Goal: Task Accomplishment & Management: Complete application form

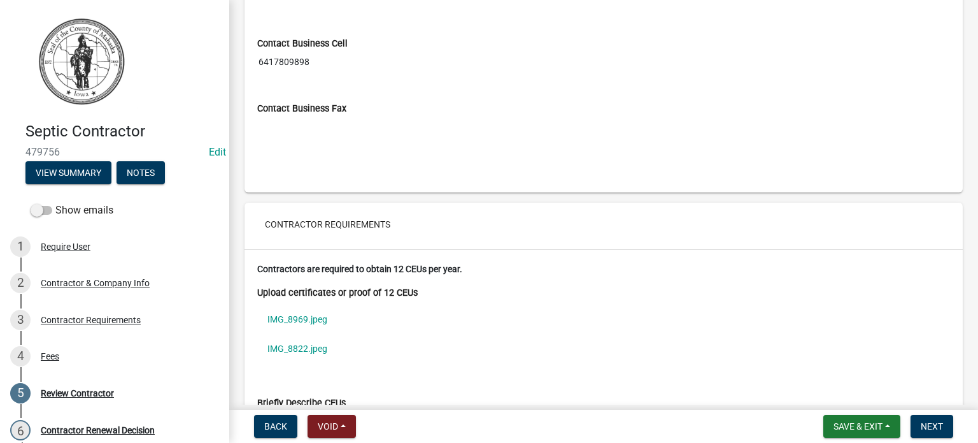
scroll to position [1401, 0]
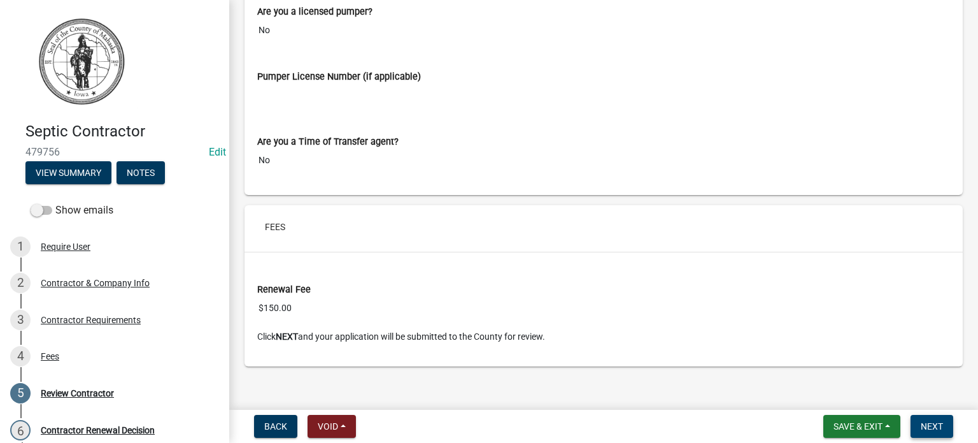
click at [938, 427] on span "Next" at bounding box center [932, 426] width 22 height 10
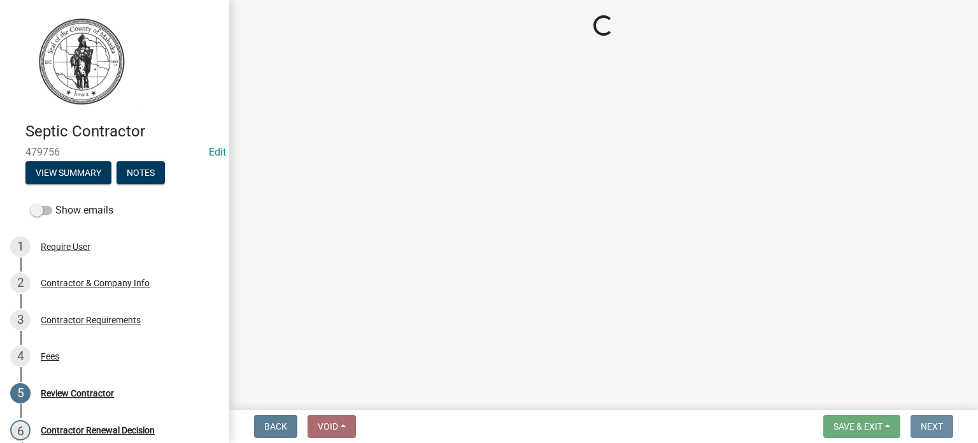
scroll to position [0, 0]
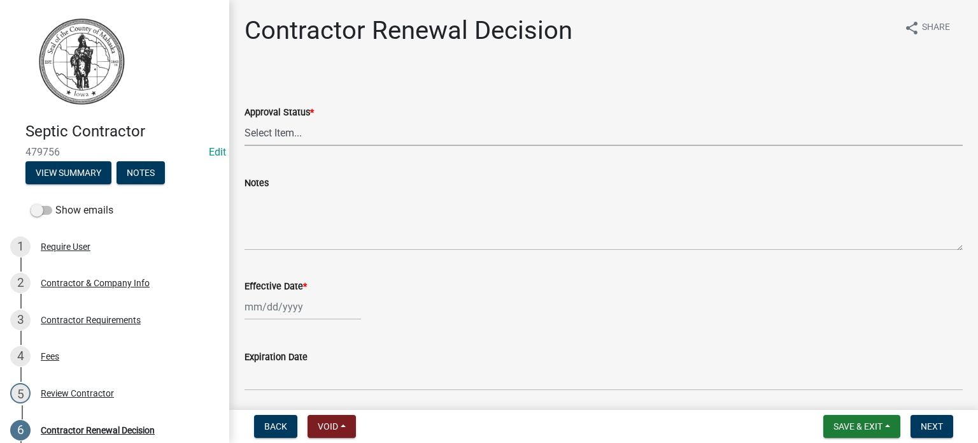
click at [293, 122] on select "Select Item... Approved Denied" at bounding box center [604, 133] width 718 height 26
click at [245, 120] on select "Select Item... Approved Denied" at bounding box center [604, 133] width 718 height 26
select select "30db8998-795d-4bbe-8e49-f1ade8865815"
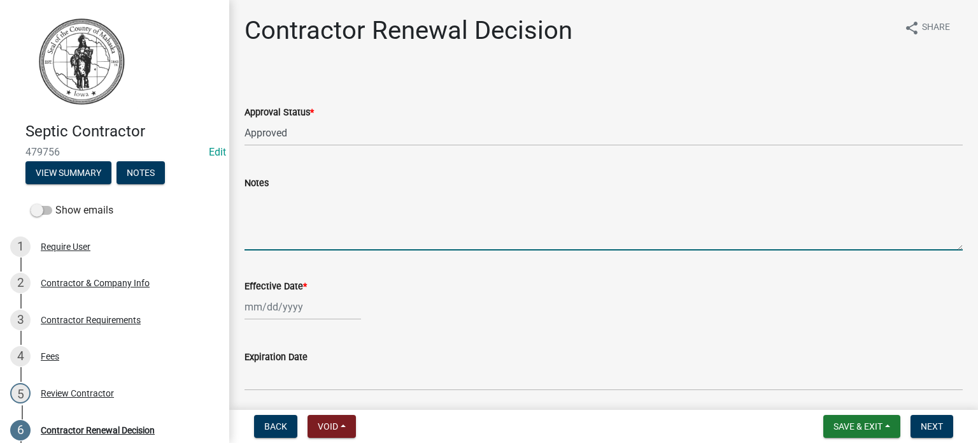
click at [282, 231] on textarea "Notes" at bounding box center [604, 220] width 718 height 60
click at [291, 308] on div at bounding box center [303, 307] width 117 height 26
select select "9"
select select "2025"
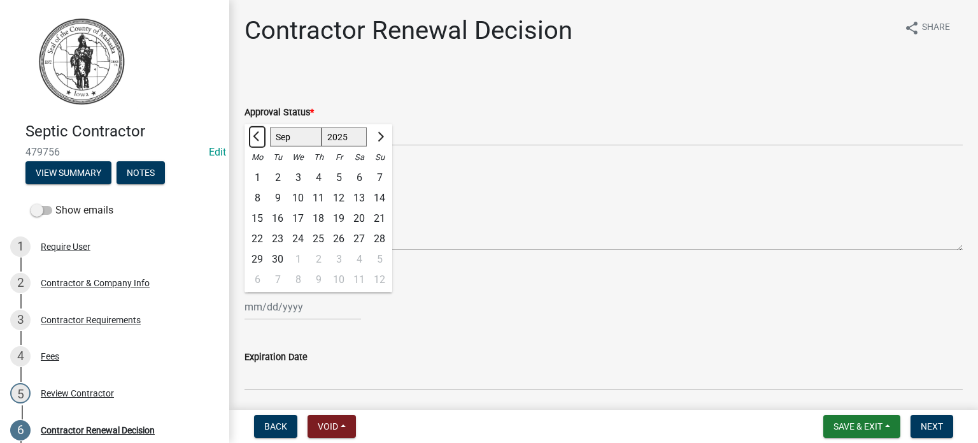
click at [257, 134] on span "Previous month" at bounding box center [258, 137] width 10 height 10
select select "7"
click at [278, 178] on div "1" at bounding box center [278, 178] width 20 height 20
type input "[DATE]"
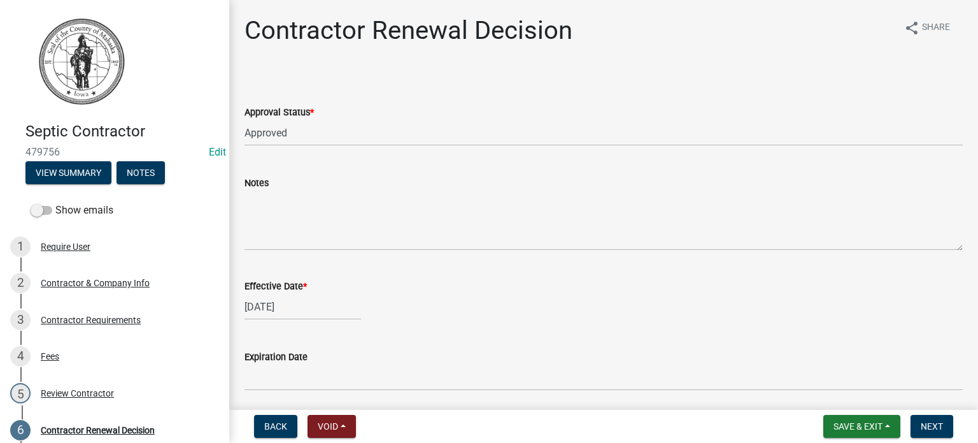
scroll to position [46, 0]
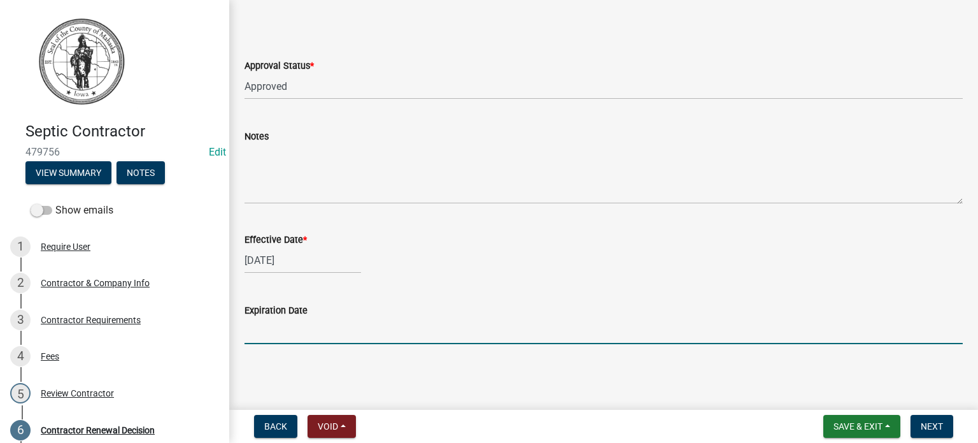
click at [311, 328] on input "Expiration Date" at bounding box center [604, 331] width 718 height 26
type input "June 30, 2026"
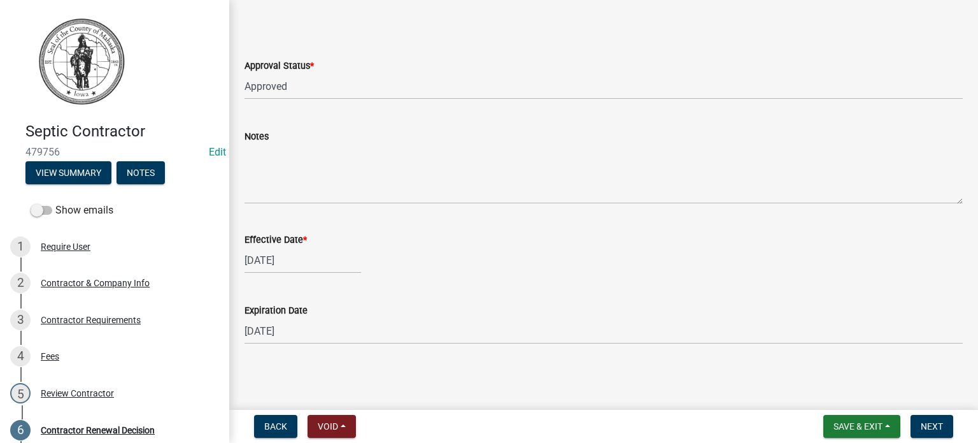
click at [452, 280] on wm-data-entity-input "Effective Date * 07/01/2025" at bounding box center [604, 249] width 718 height 71
click at [933, 424] on span "Next" at bounding box center [932, 426] width 22 height 10
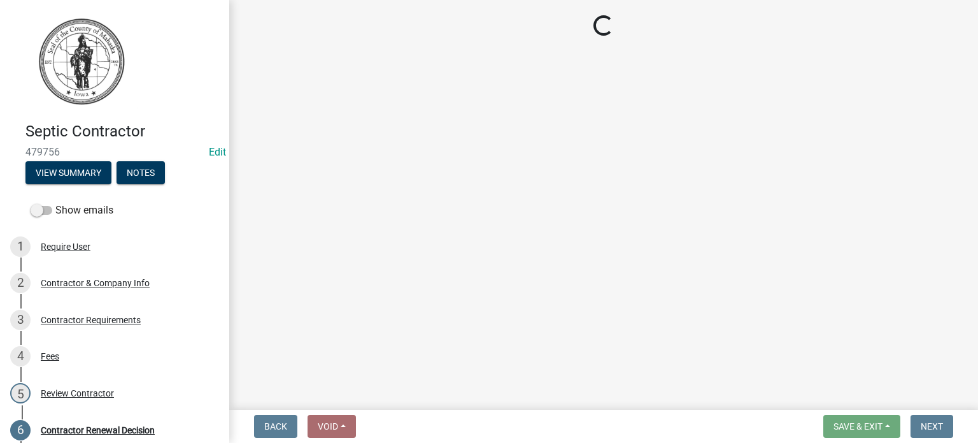
select select "3: 3"
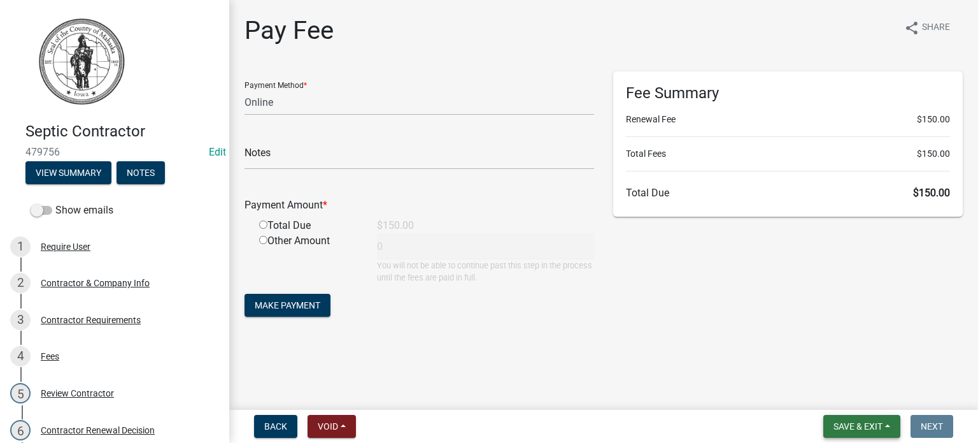
click at [860, 425] on span "Save & Exit" at bounding box center [858, 426] width 49 height 10
click at [828, 360] on button "Save" at bounding box center [850, 362] width 102 height 31
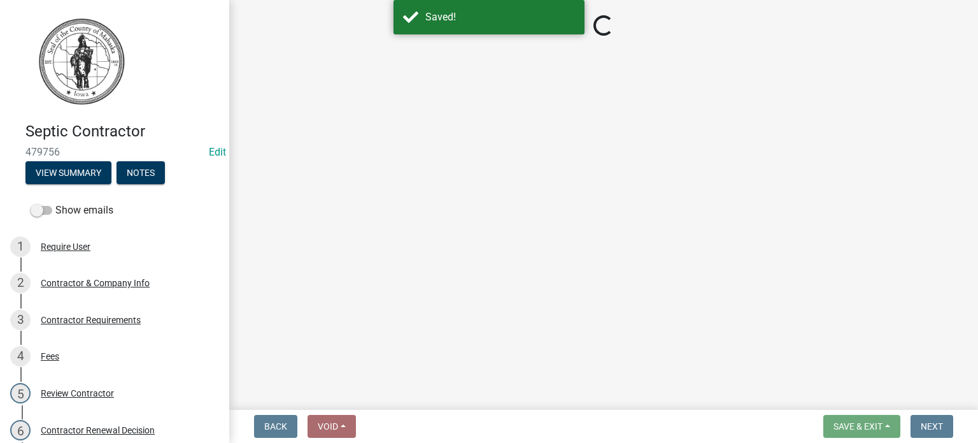
select select "3: 3"
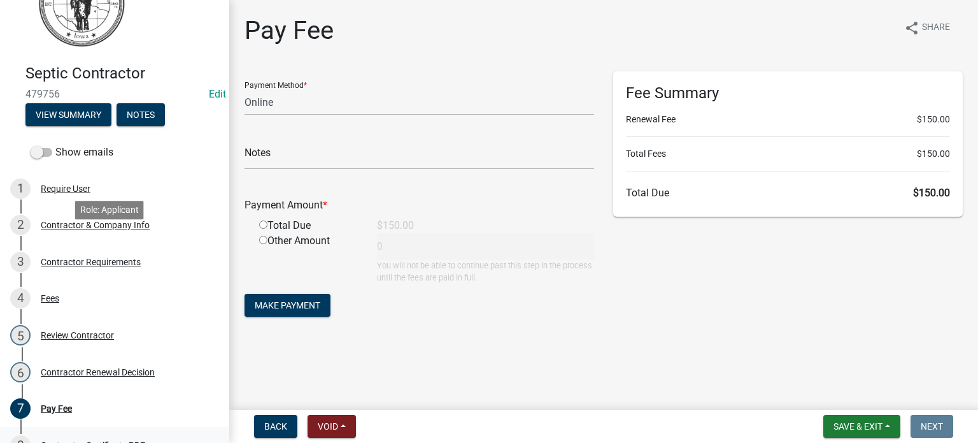
scroll to position [191, 0]
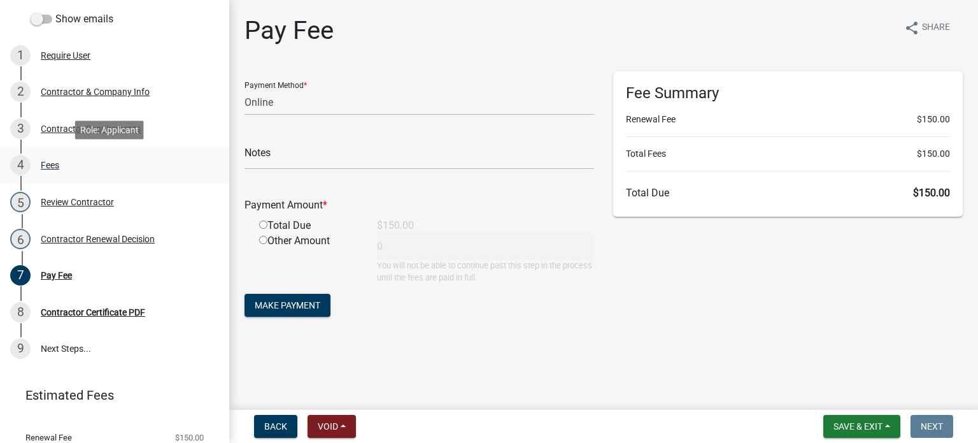
click at [45, 165] on div "Fees" at bounding box center [50, 165] width 18 height 9
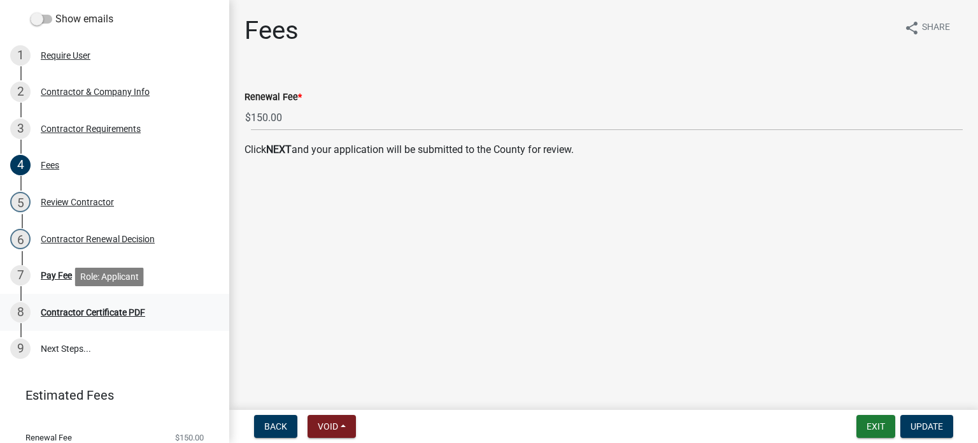
click at [76, 311] on div "Contractor Certificate PDF" at bounding box center [93, 312] width 104 height 9
click at [75, 313] on div "Contractor Certificate PDF" at bounding box center [93, 312] width 104 height 9
click at [65, 275] on div "Pay Fee" at bounding box center [56, 275] width 31 height 9
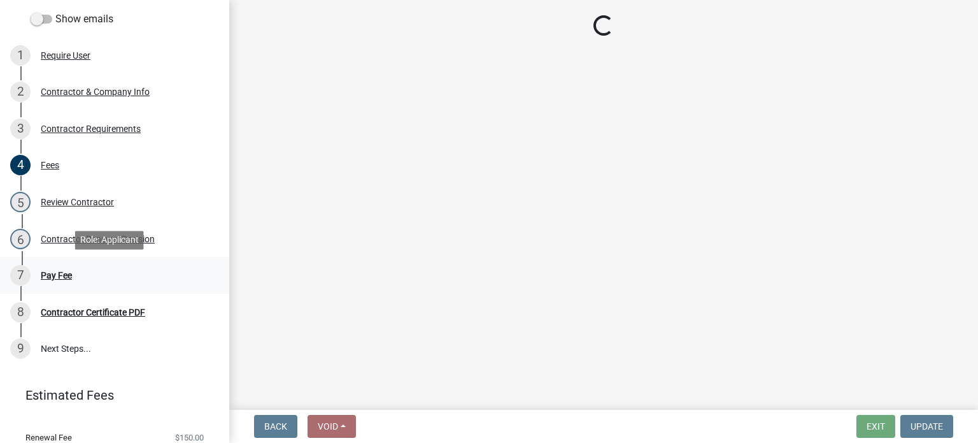
select select "3: 3"
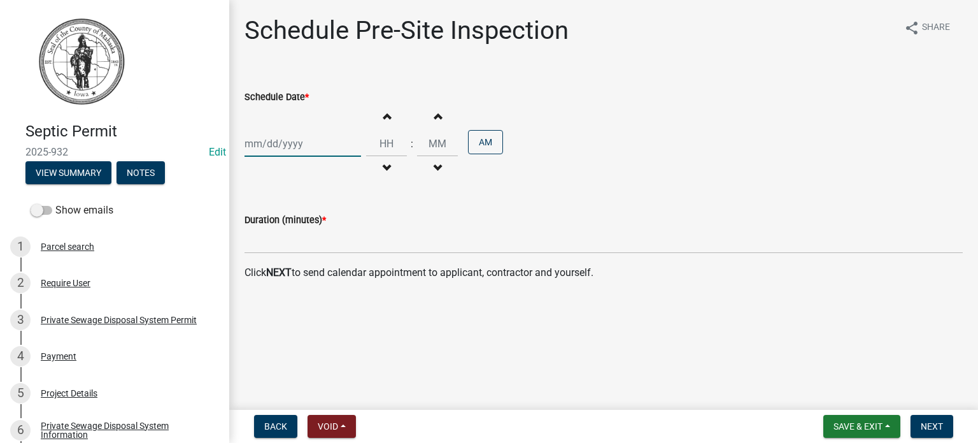
click at [273, 144] on div at bounding box center [303, 144] width 117 height 26
select select "9"
select select "2025"
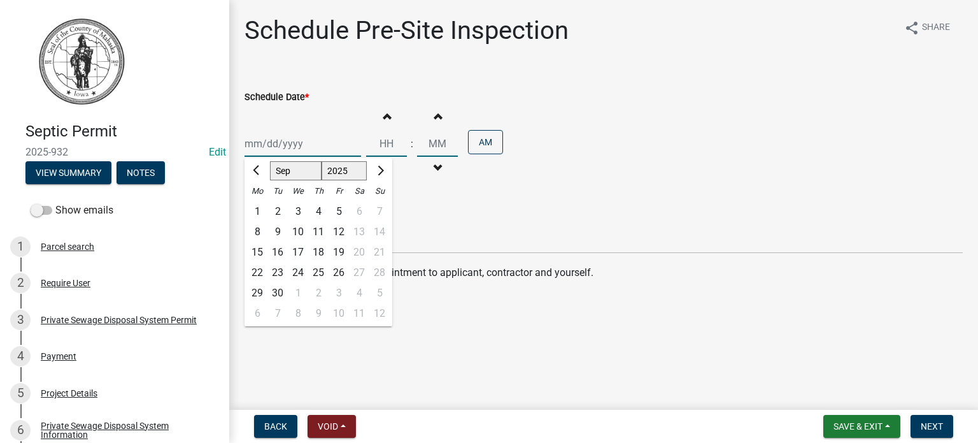
click at [273, 144] on input "Schedule Date *" at bounding box center [303, 144] width 117 height 26
type input "09/17/2025"
click at [298, 252] on div "17" at bounding box center [298, 252] width 20 height 20
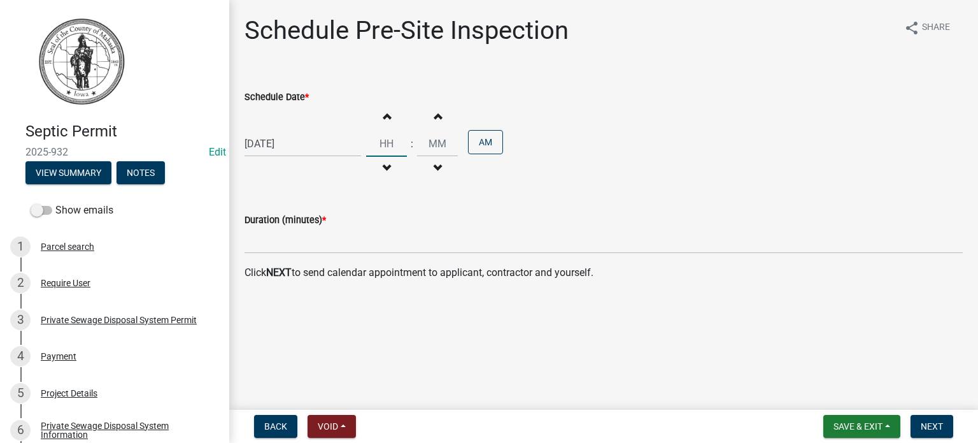
click at [387, 148] on input "Hours" at bounding box center [386, 144] width 41 height 26
type input "10"
type input "00"
click at [424, 144] on input "00" at bounding box center [437, 144] width 41 height 26
click at [433, 143] on input "00" at bounding box center [437, 144] width 41 height 26
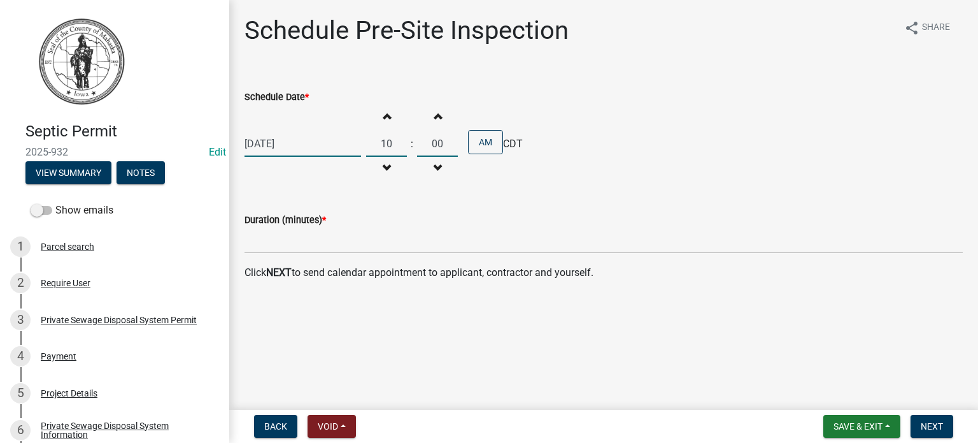
click at [345, 134] on div "09/17/2025" at bounding box center [303, 144] width 117 height 26
select select "9"
select select "2025"
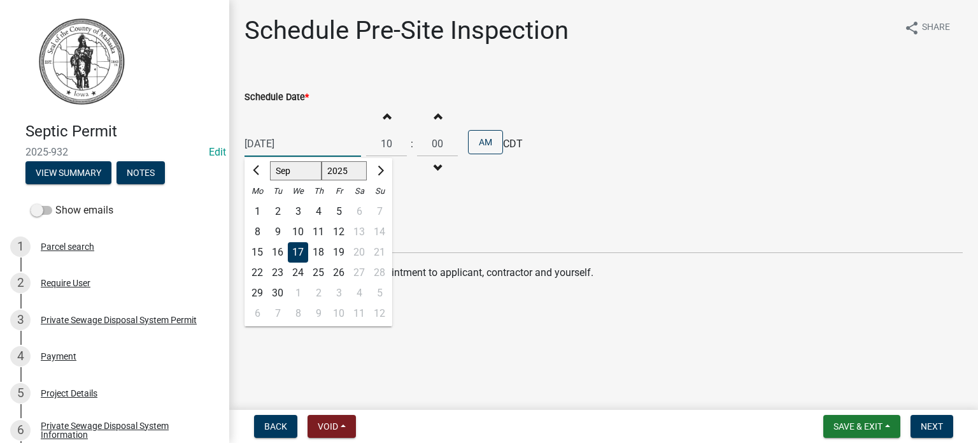
click at [323, 141] on input "09/17/2025" at bounding box center [303, 144] width 117 height 26
click at [390, 144] on input "10" at bounding box center [386, 144] width 41 height 26
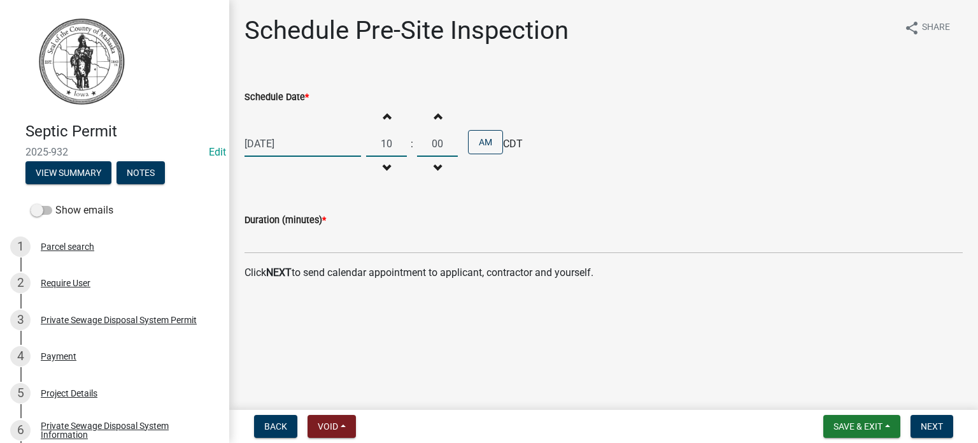
click at [444, 145] on input "00" at bounding box center [437, 144] width 41 height 26
type input "0"
type input "30"
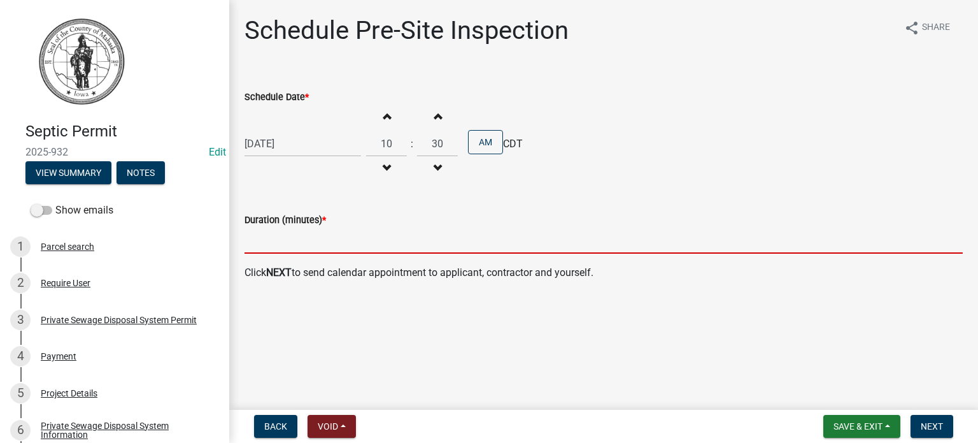
click at [290, 241] on input "text" at bounding box center [604, 240] width 718 height 26
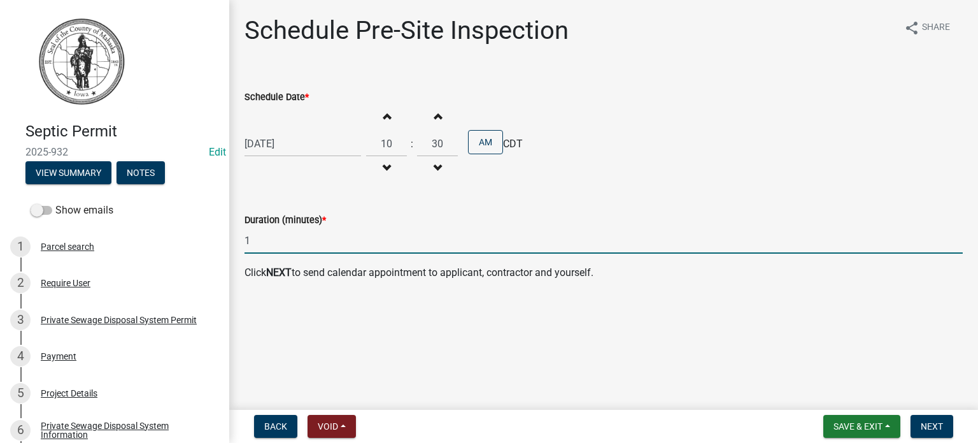
type input "1"
click at [594, 360] on main "Schedule Pre-Site Inspection share Share Schedule Date * 09/17/2025 Increment h…" at bounding box center [603, 202] width 749 height 404
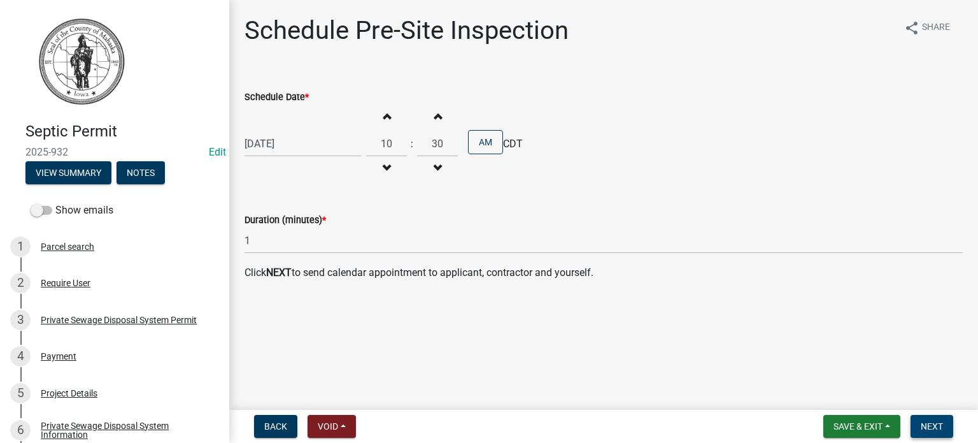
click at [925, 427] on span "Next" at bounding box center [932, 426] width 22 height 10
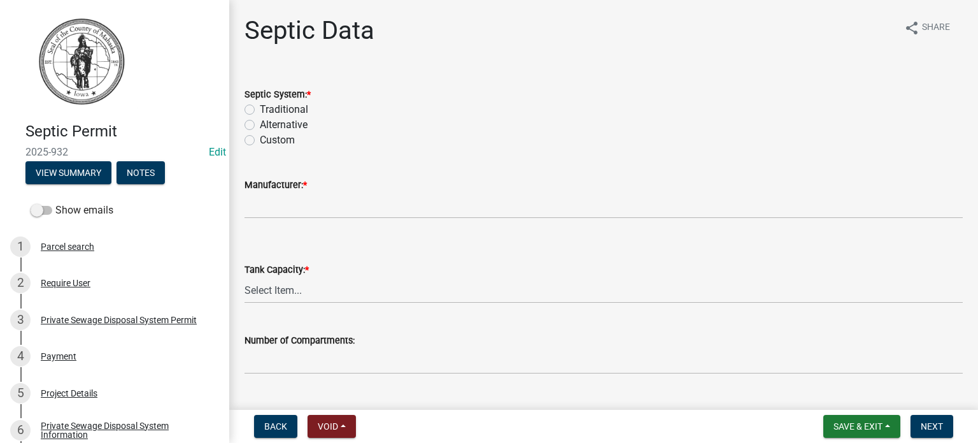
click at [260, 109] on label "Traditional" at bounding box center [284, 109] width 48 height 15
click at [260, 109] on input "Traditional" at bounding box center [264, 106] width 8 height 8
radio input "true"
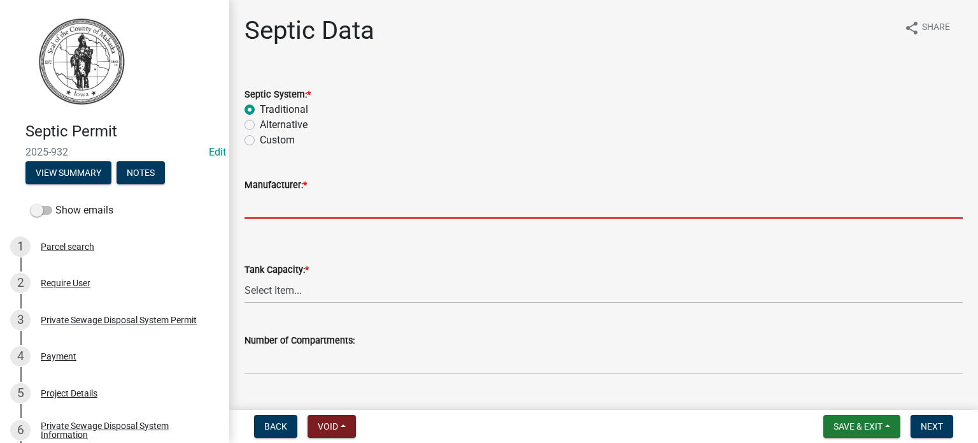
click at [306, 210] on input "Manufacturer: *" at bounding box center [604, 205] width 718 height 26
type input "Pella Precast"
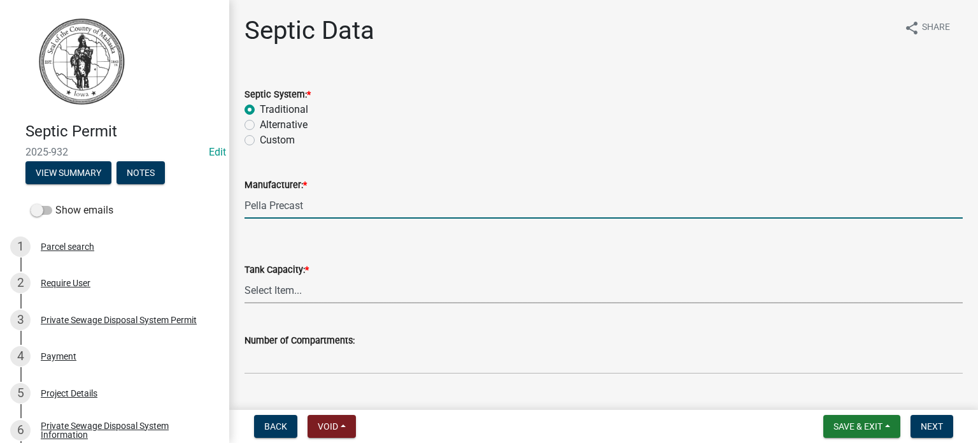
click at [297, 292] on select "Select Item... 500 1000 1250 1500 1750 2000 N/A" at bounding box center [604, 290] width 718 height 26
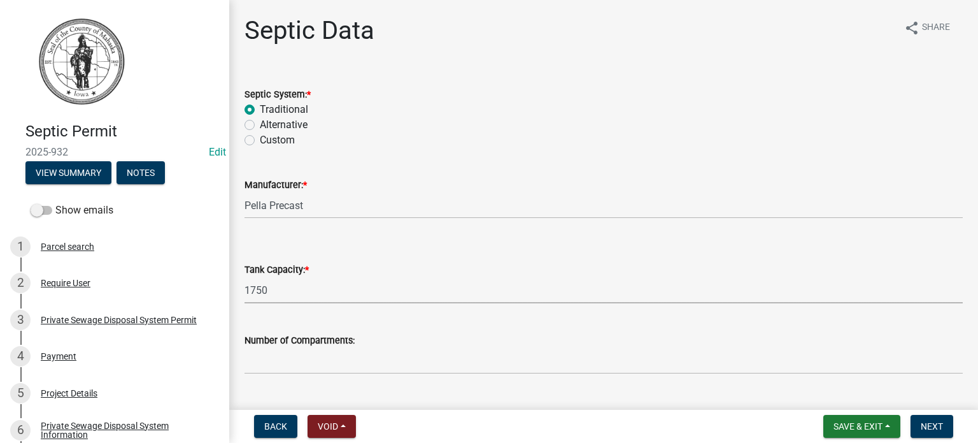
click at [245, 277] on select "Select Item... 500 1000 1250 1500 1750 2000 N/A" at bounding box center [604, 290] width 718 height 26
select select "97ceb1d6-0b14-441d-979d-028ef857ac58"
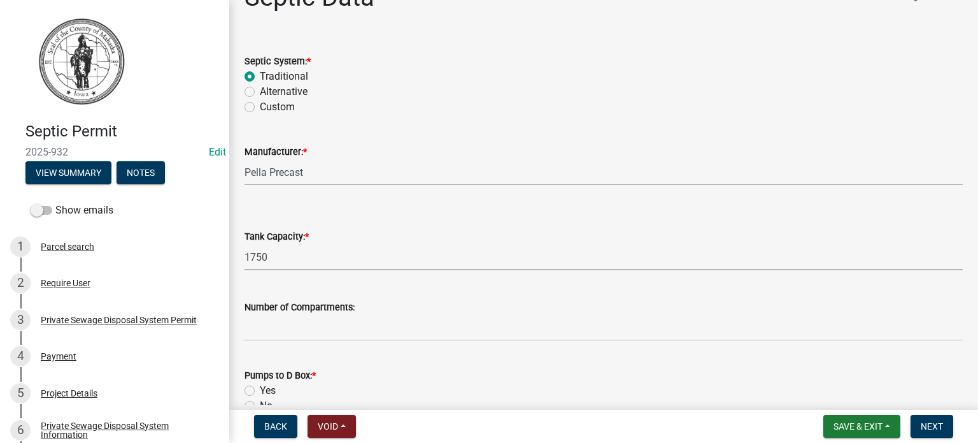
scroll to position [127, 0]
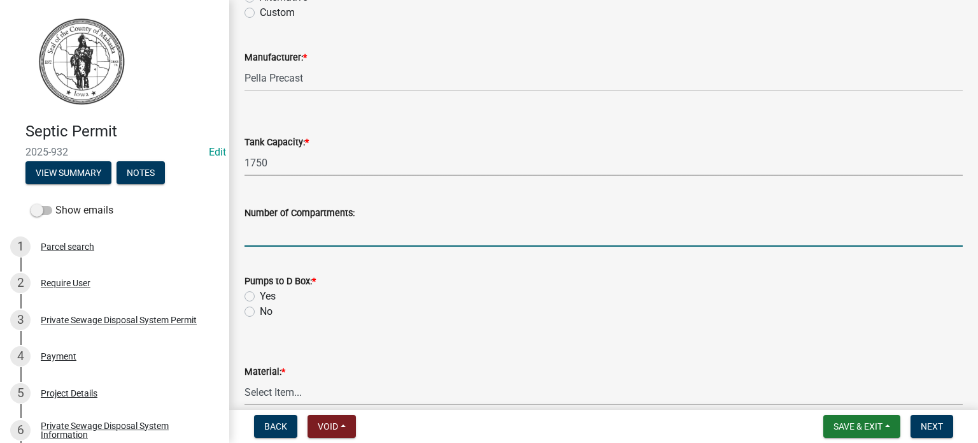
click at [339, 229] on input "text" at bounding box center [604, 233] width 718 height 26
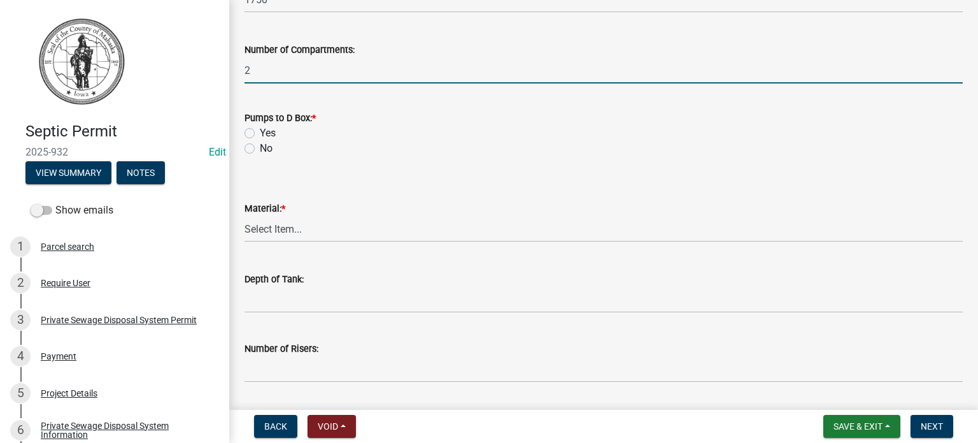
scroll to position [318, 0]
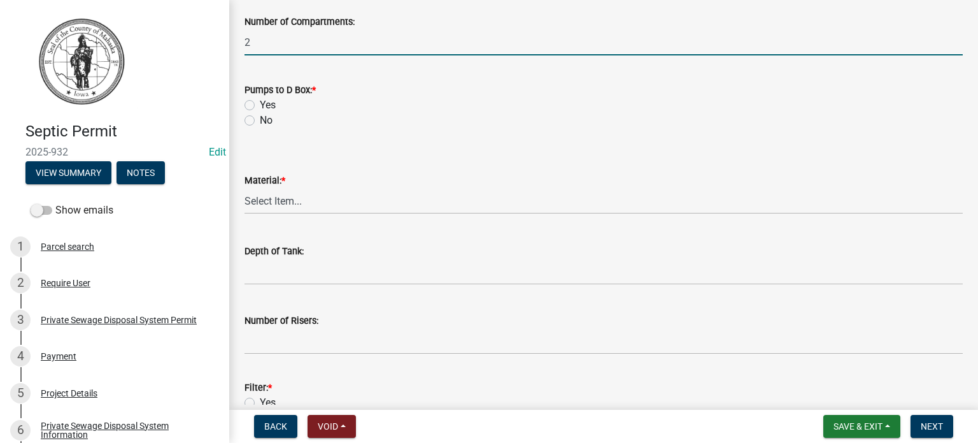
type input "2"
click at [260, 121] on label "No" at bounding box center [266, 120] width 13 height 15
click at [260, 121] on input "No" at bounding box center [264, 117] width 8 height 8
radio input "true"
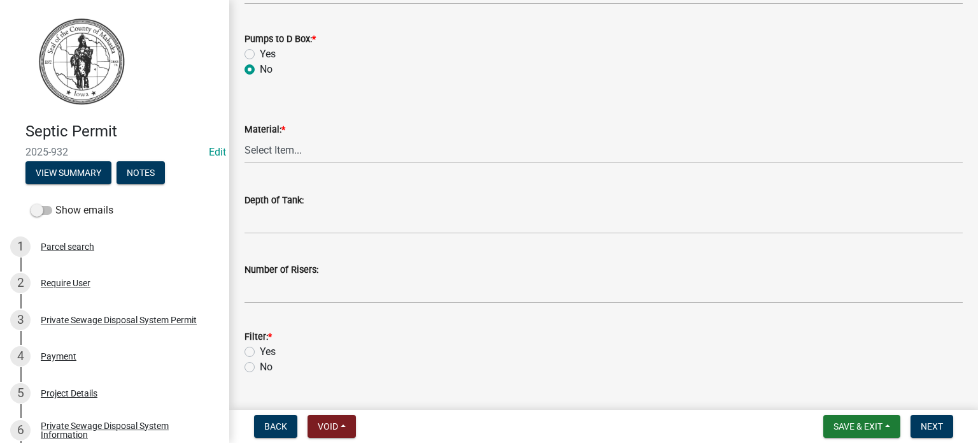
scroll to position [446, 0]
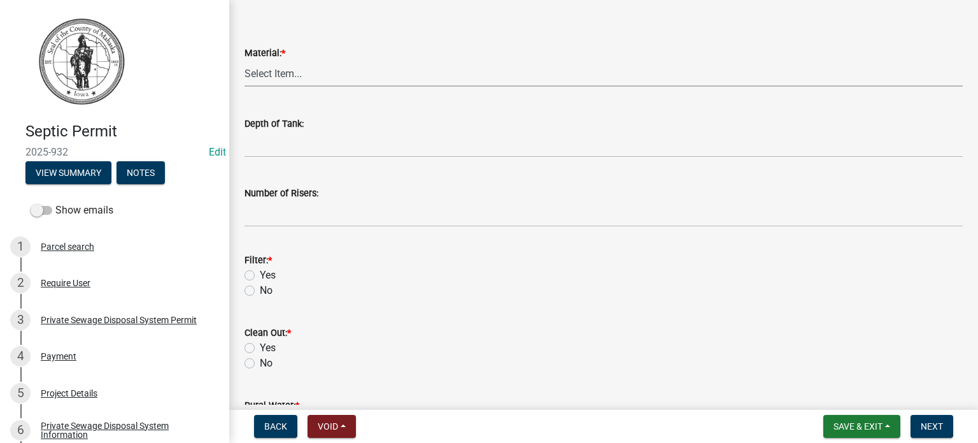
click at [292, 64] on select "Select Item... Concrete Plastic Fiberglass N/A" at bounding box center [604, 74] width 718 height 26
click at [245, 61] on select "Select Item... Concrete Plastic Fiberglass N/A" at bounding box center [604, 74] width 718 height 26
select select "b56fbb1c-71e3-4093-a4f3-20b351ae0f90"
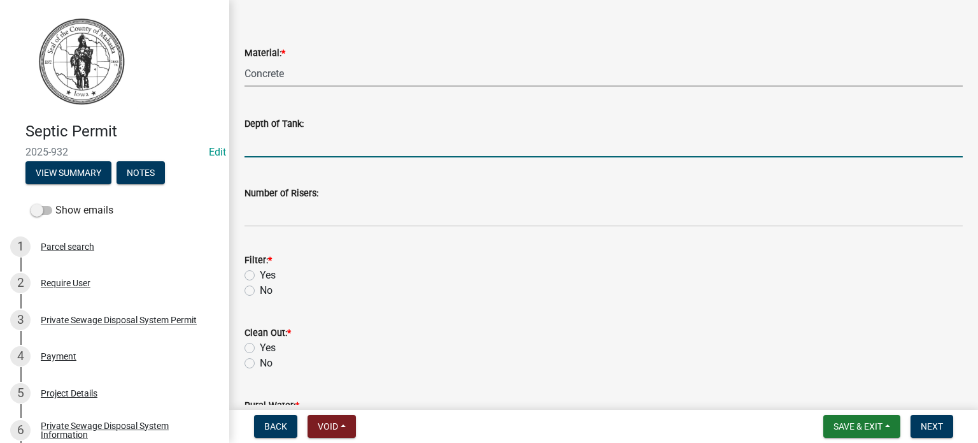
click at [285, 150] on input "Depth of Tank:" at bounding box center [604, 144] width 718 height 26
type input "7'"
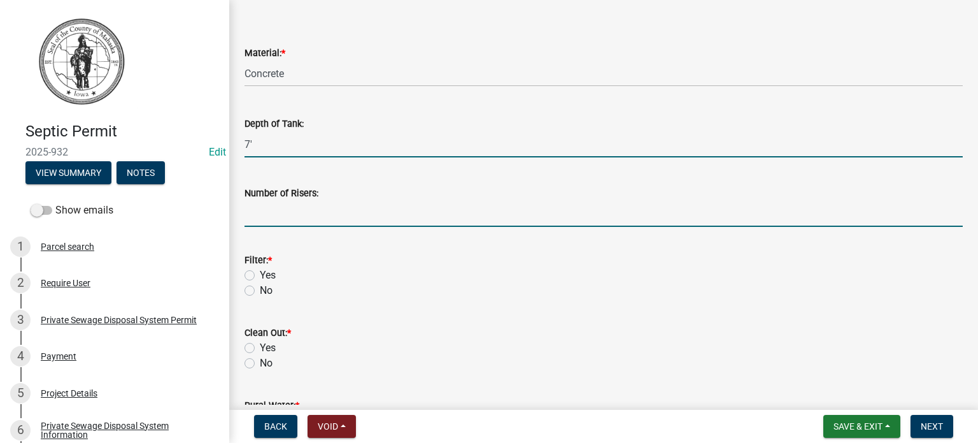
click at [266, 206] on input "Number of Risers:" at bounding box center [604, 214] width 718 height 26
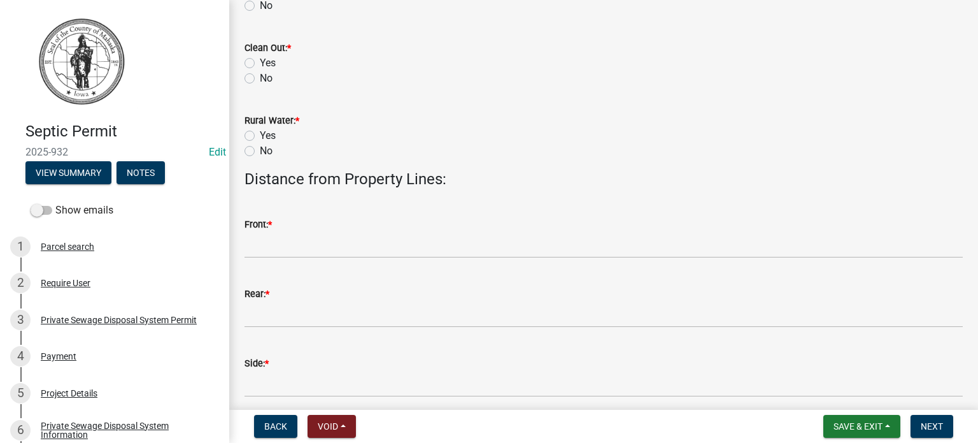
scroll to position [701, 0]
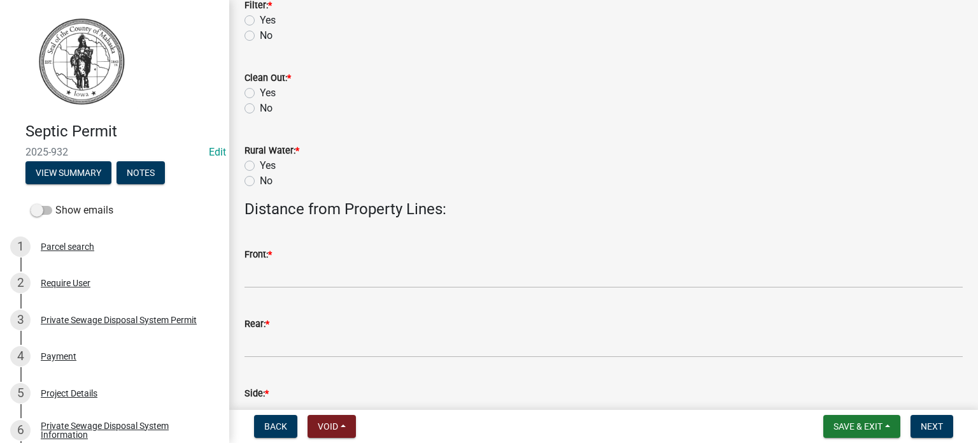
type input "1 - 12" 1- 18""
click at [260, 19] on label "Yes" at bounding box center [268, 20] width 16 height 15
click at [260, 19] on input "Yes" at bounding box center [264, 17] width 8 height 8
radio input "true"
click at [260, 93] on label "Yes" at bounding box center [268, 92] width 16 height 15
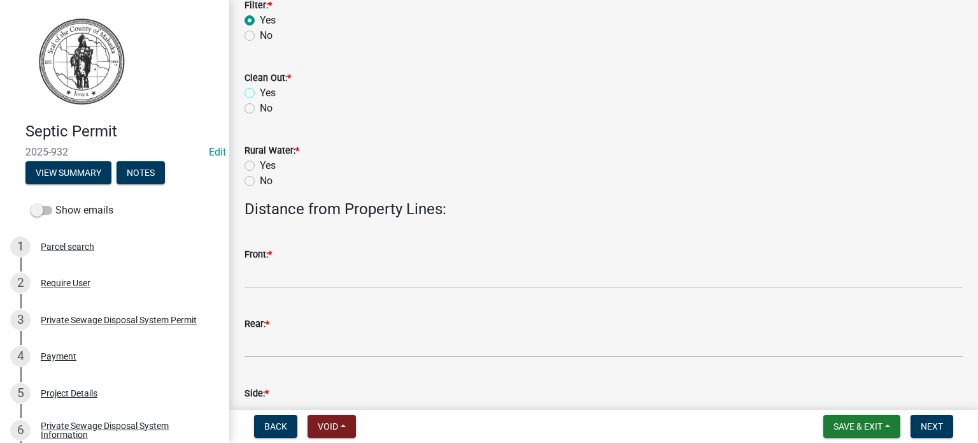
click at [260, 93] on input "Yes" at bounding box center [264, 89] width 8 height 8
radio input "true"
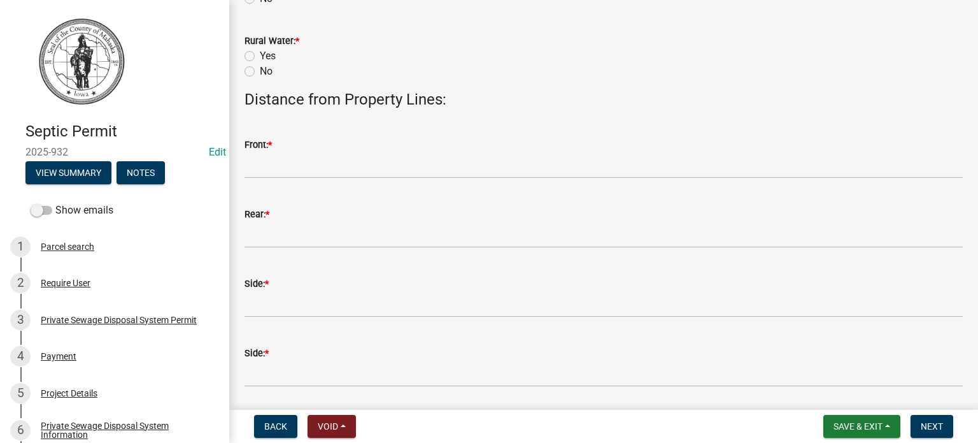
scroll to position [828, 0]
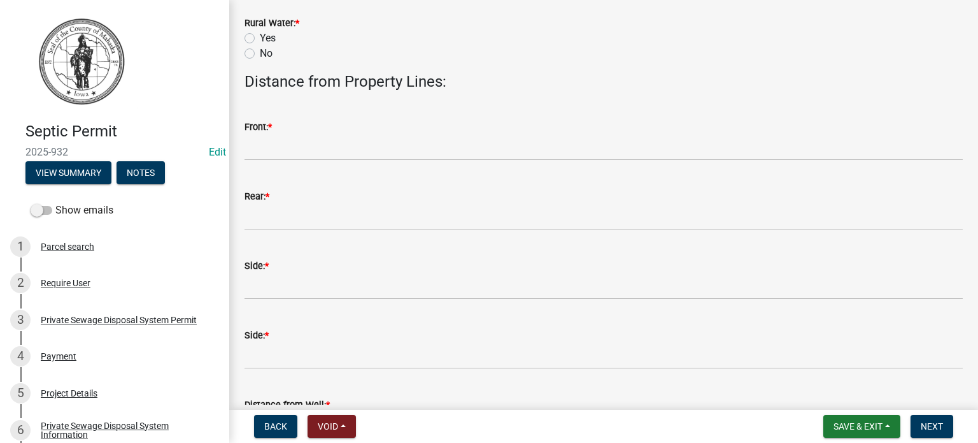
click at [260, 38] on label "Yes" at bounding box center [268, 38] width 16 height 15
click at [260, 38] on input "Yes" at bounding box center [264, 35] width 8 height 8
radio input "true"
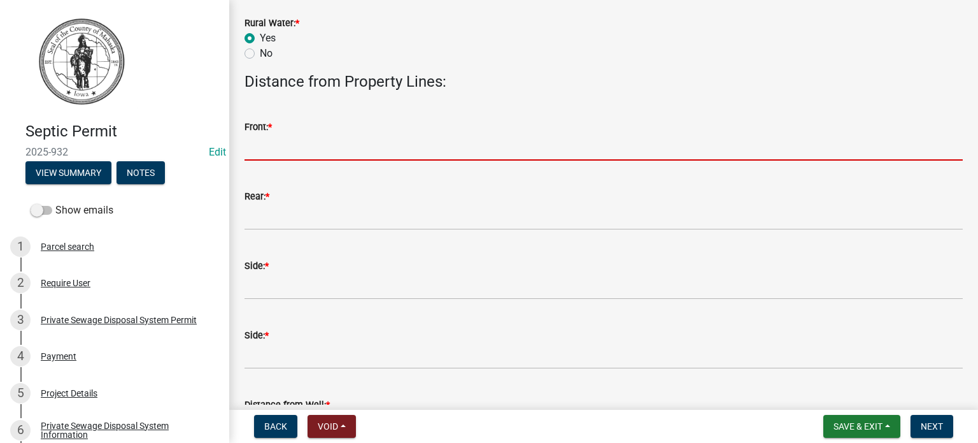
click at [289, 149] on input "Front: *" at bounding box center [604, 147] width 718 height 26
type input "N/A"
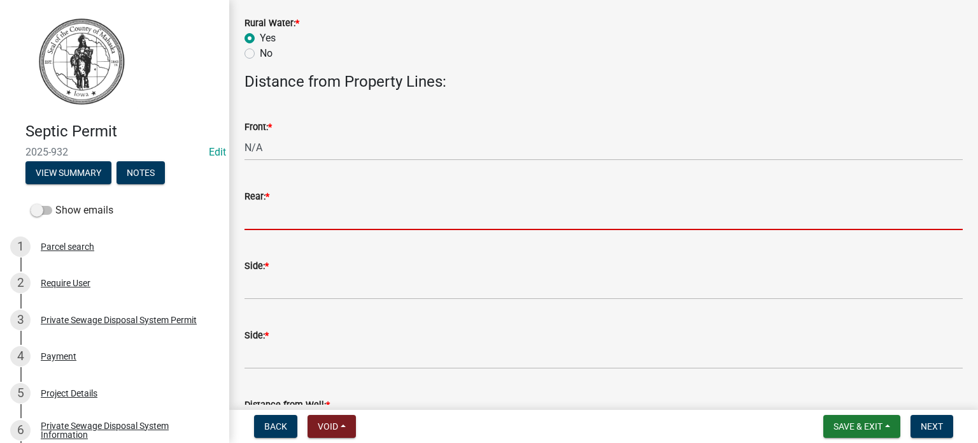
click at [301, 223] on input "Rear: *" at bounding box center [604, 217] width 718 height 26
type input "N/A"
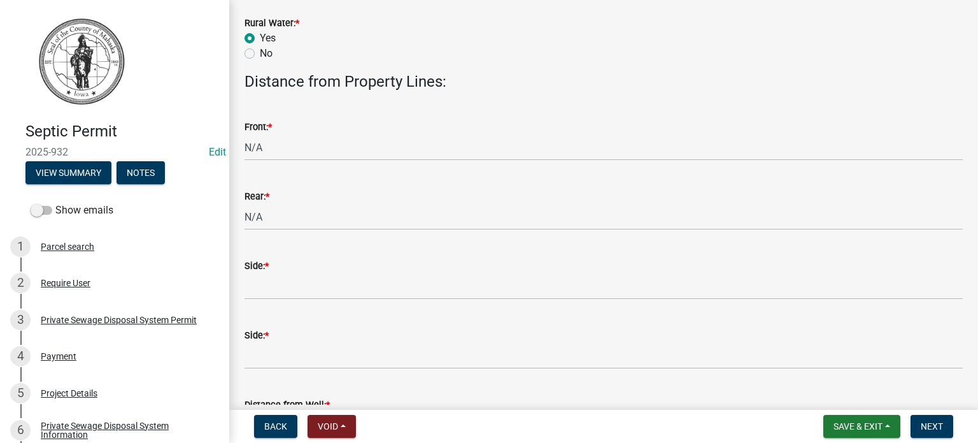
click at [304, 304] on wm-data-entity-input "Side: *" at bounding box center [604, 274] width 718 height 69
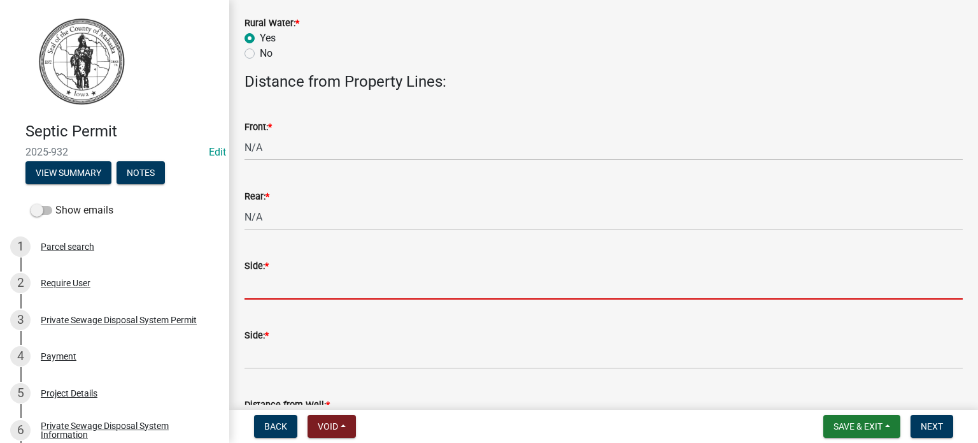
click at [301, 292] on input "Side: *" at bounding box center [604, 286] width 718 height 26
type input "N/A"
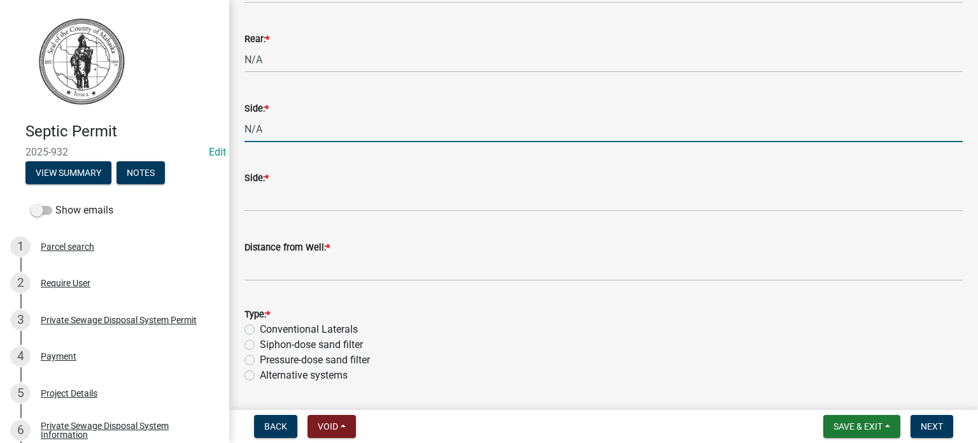
scroll to position [1019, 0]
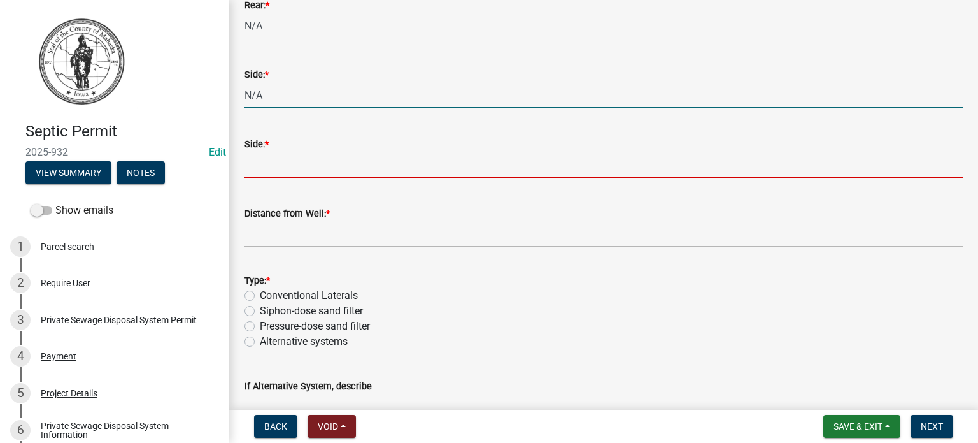
click at [291, 155] on input "Side: *" at bounding box center [604, 165] width 718 height 26
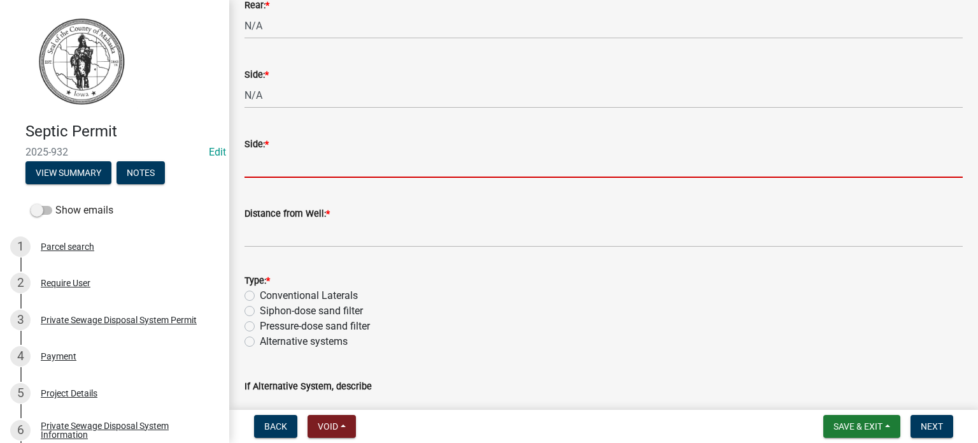
type input "N/A"
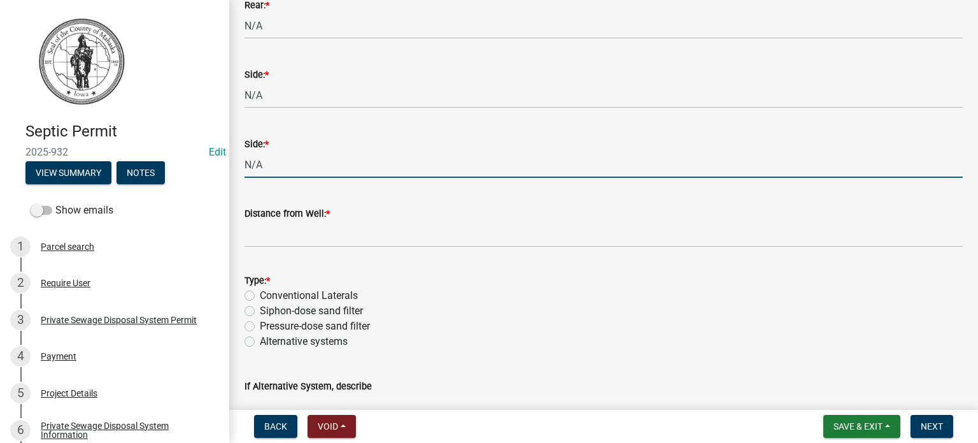
scroll to position [1083, 0]
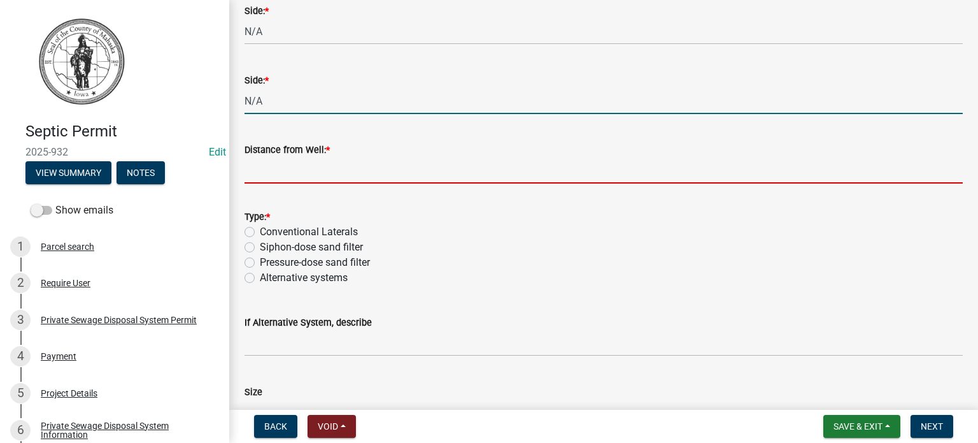
click at [294, 177] on input "Distance from Well: *" at bounding box center [604, 170] width 718 height 26
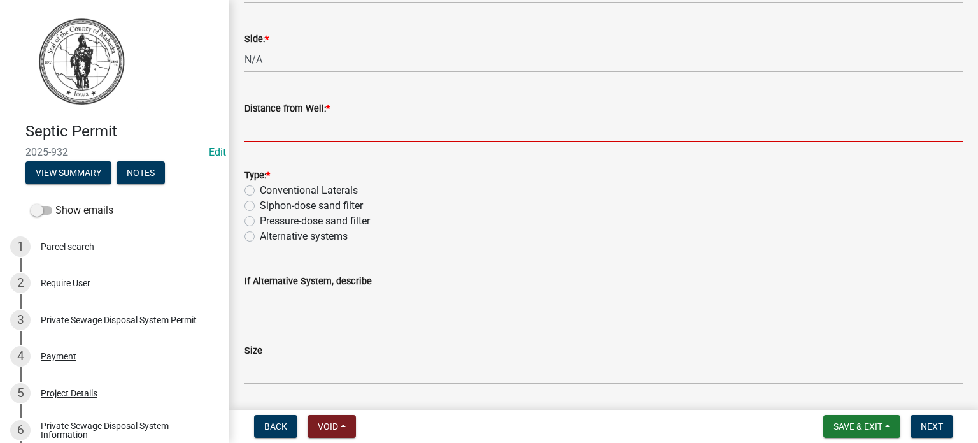
scroll to position [1146, 0]
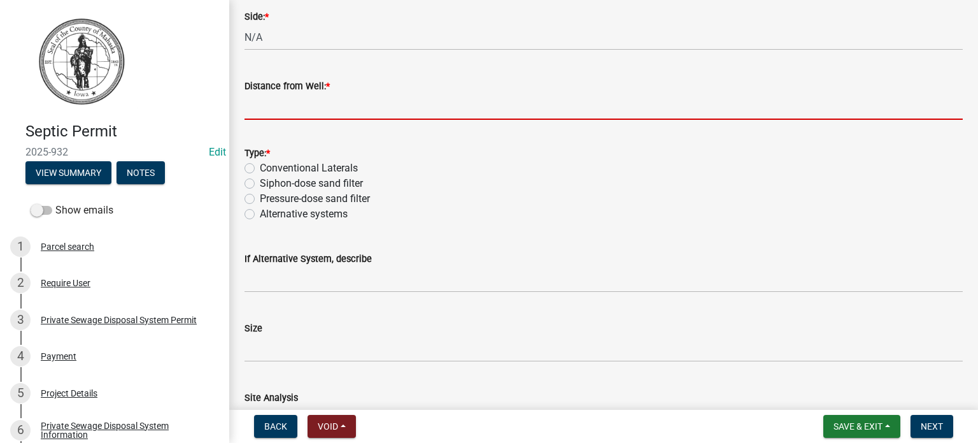
click at [305, 115] on input "Distance from Well: *" at bounding box center [604, 107] width 718 height 26
type input "N/A"
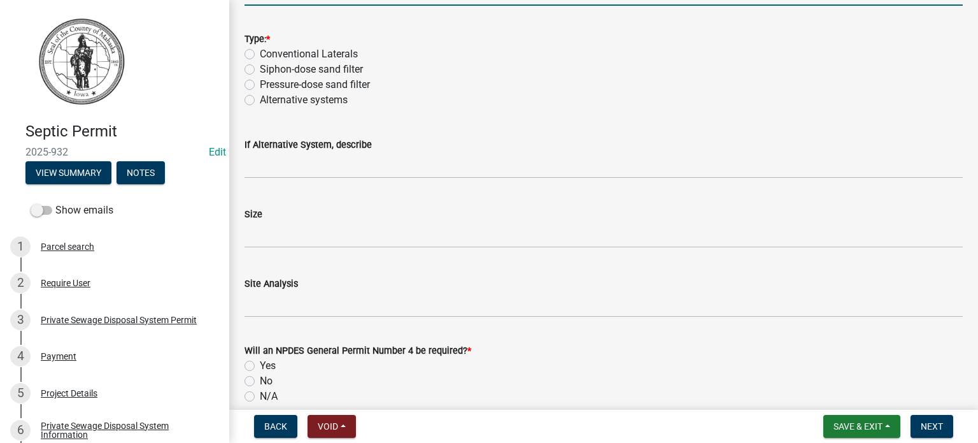
scroll to position [1274, 0]
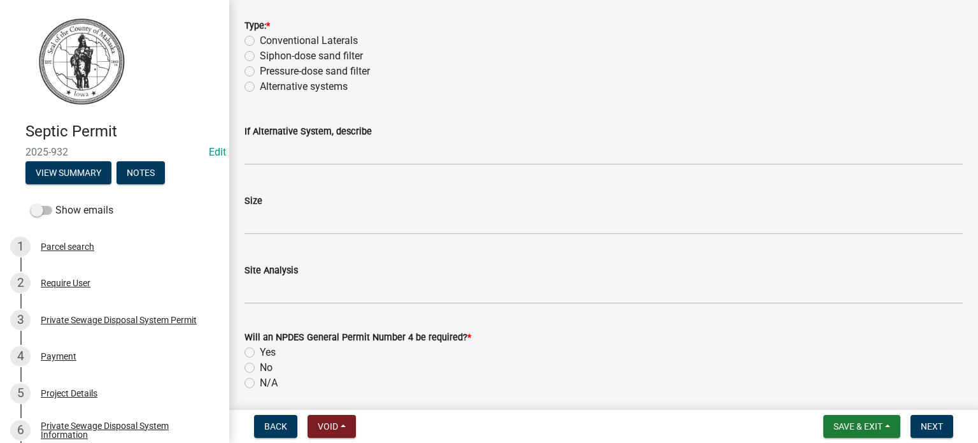
click at [260, 40] on label "Conventional Laterals" at bounding box center [309, 40] width 98 height 15
click at [260, 40] on input "Conventional Laterals" at bounding box center [264, 37] width 8 height 8
radio input "true"
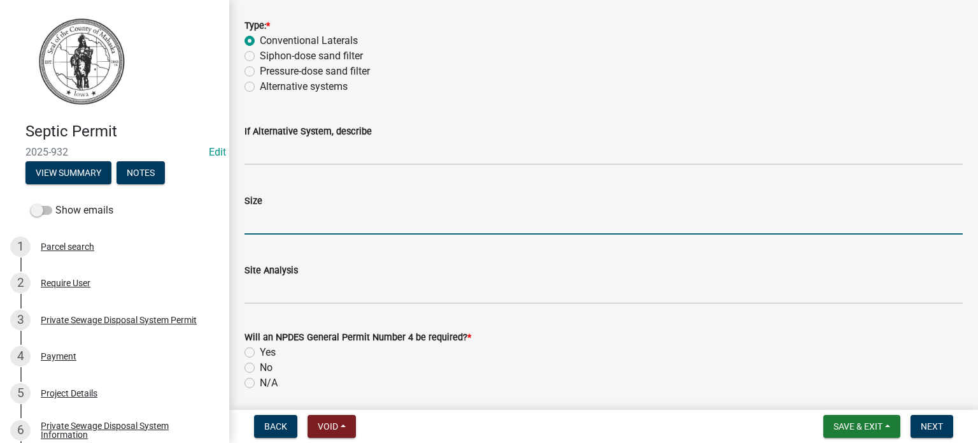
click at [268, 222] on input "Size" at bounding box center [604, 221] width 718 height 26
click at [253, 219] on input "3 100"" at bounding box center [604, 221] width 718 height 26
click at [295, 225] on input "3 - 100"" at bounding box center [604, 221] width 718 height 26
type input "3 - 100" chambers"
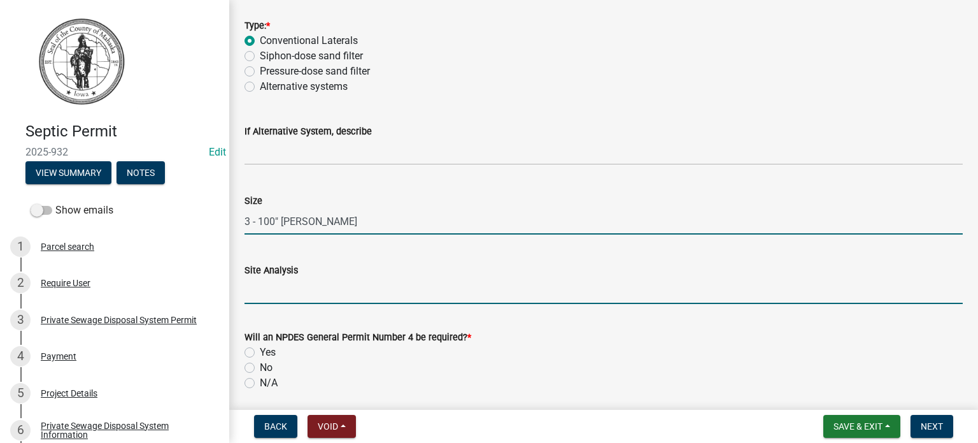
click at [380, 280] on input "Site Analysis" at bounding box center [604, 291] width 718 height 26
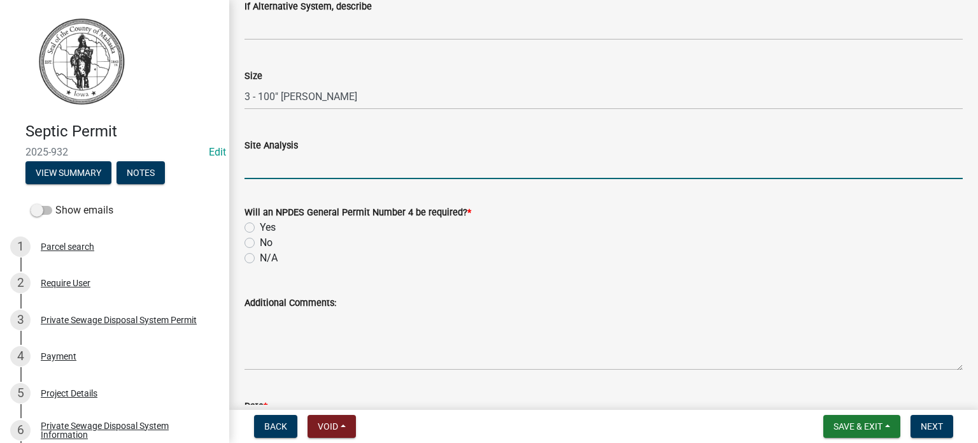
scroll to position [1401, 0]
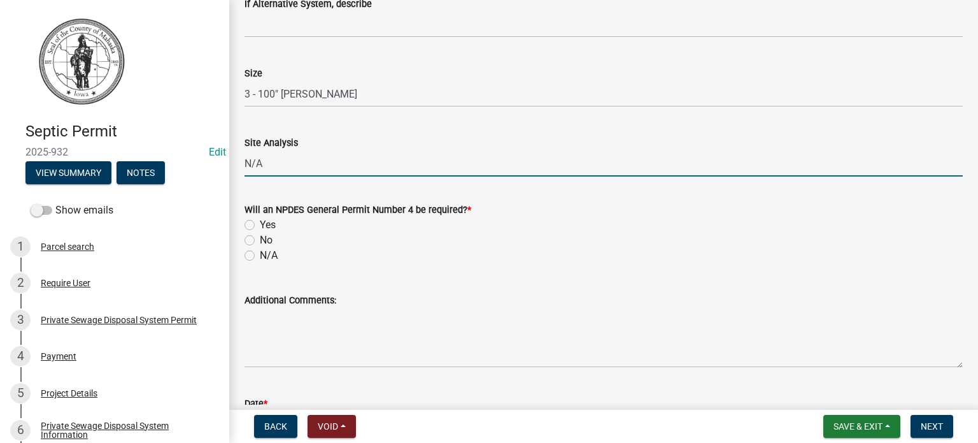
type input "N/A"
click at [260, 240] on label "No" at bounding box center [266, 239] width 13 height 15
click at [260, 240] on input "No" at bounding box center [264, 236] width 8 height 8
radio input "true"
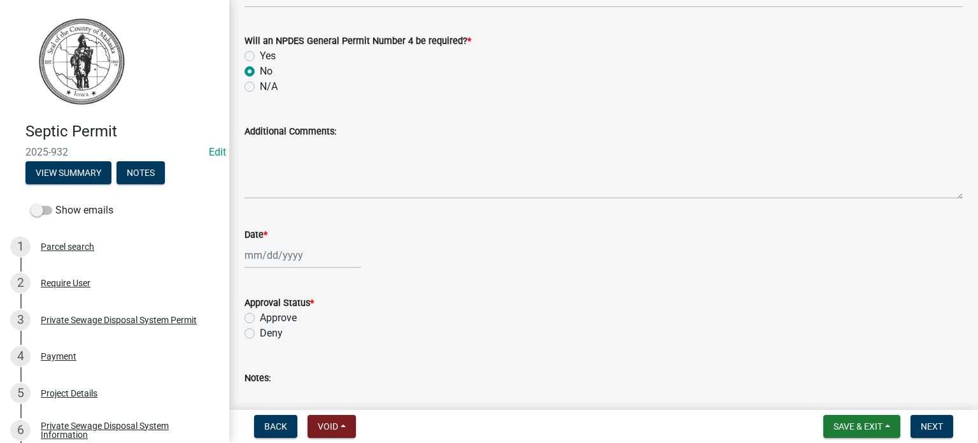
scroll to position [1592, 0]
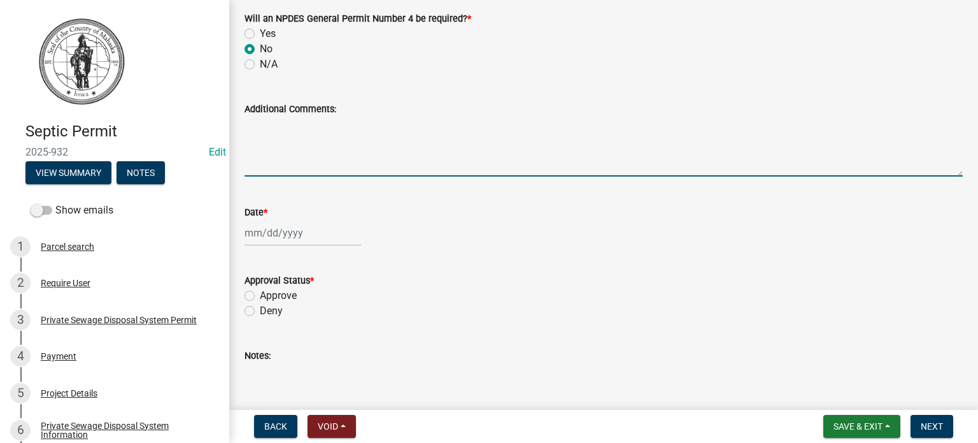
click at [278, 161] on textarea "Additional Comments:" at bounding box center [604, 147] width 718 height 60
type textarea "Tank replacement. Top was collapsing on the backside of the tank"
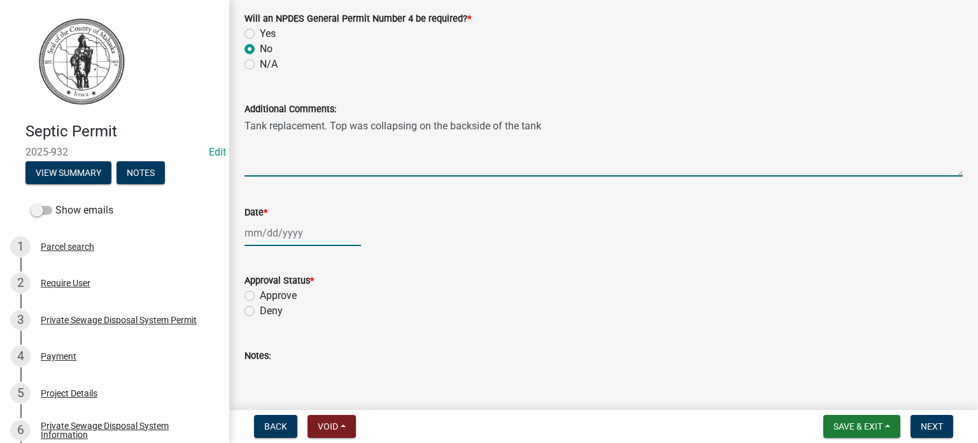
click at [307, 231] on div at bounding box center [303, 233] width 117 height 26
select select "9"
select select "2025"
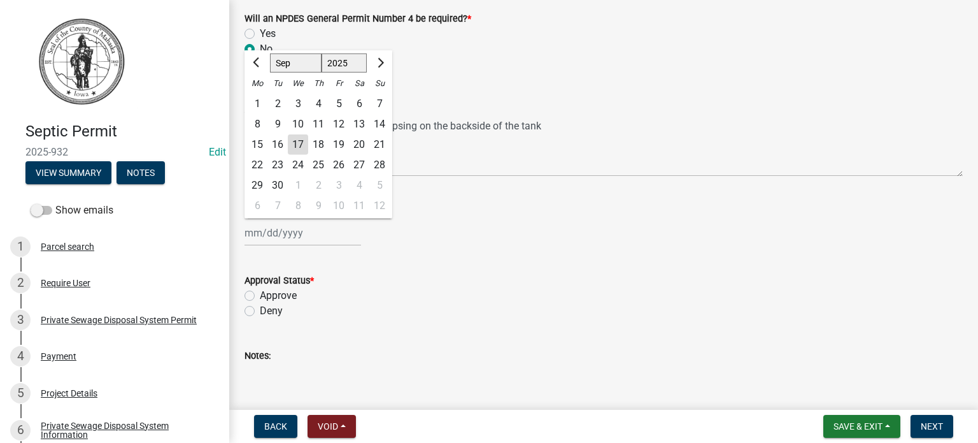
drag, startPoint x: 296, startPoint y: 145, endPoint x: 313, endPoint y: 150, distance: 18.5
click at [296, 145] on div "17" at bounding box center [298, 144] width 20 height 20
type input "09/17/2025"
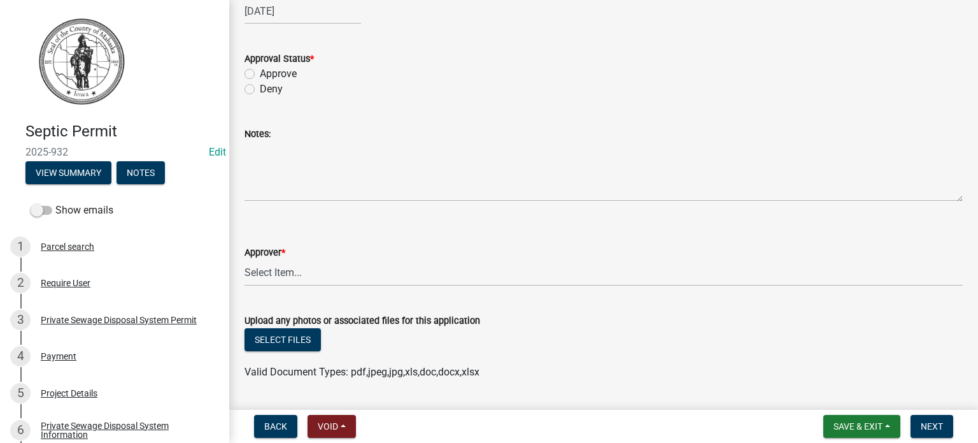
scroll to position [1720, 0]
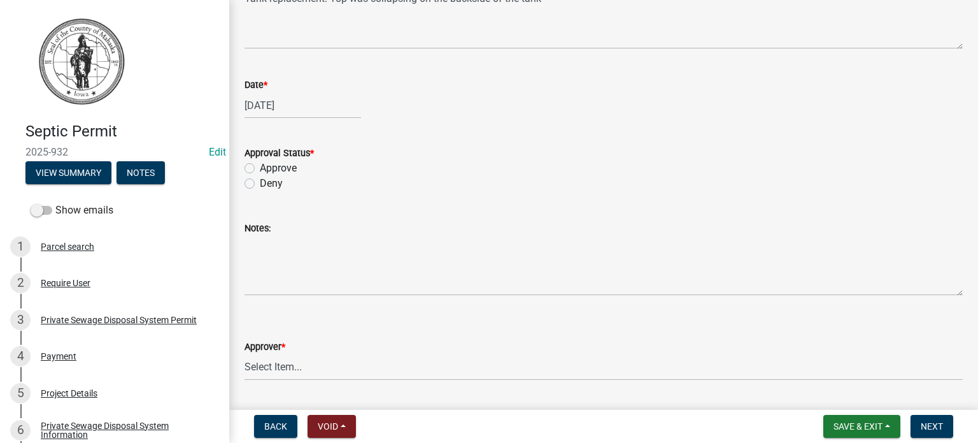
click at [260, 170] on label "Approve" at bounding box center [278, 168] width 37 height 15
click at [260, 169] on input "Approve" at bounding box center [264, 165] width 8 height 8
radio input "true"
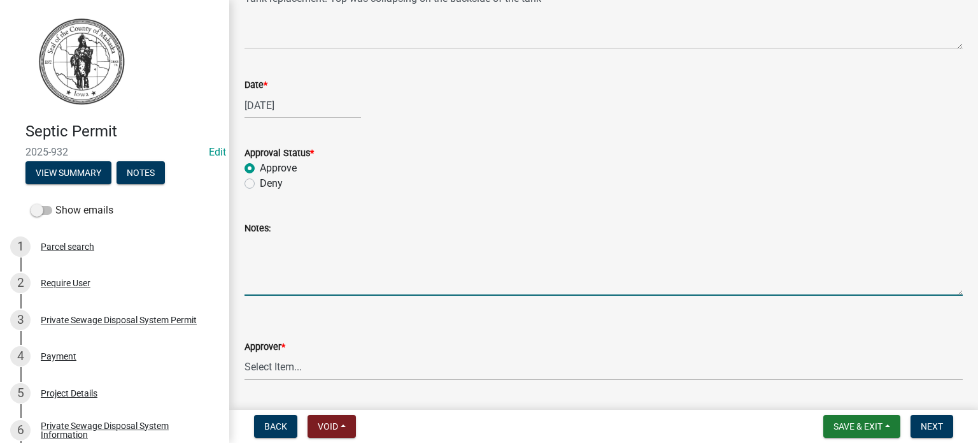
click at [280, 274] on textarea "Notes:" at bounding box center [604, 266] width 718 height 60
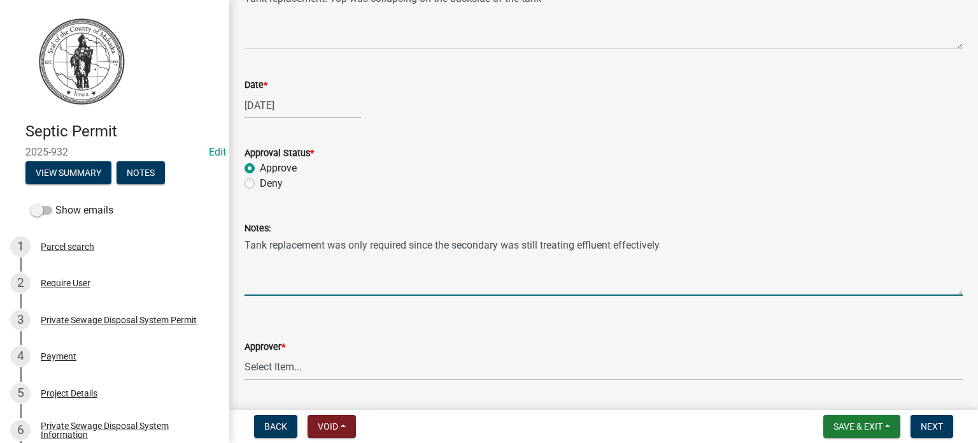
type textarea "Tank replacement was only required since the secondary was still treating efflu…"
drag, startPoint x: 298, startPoint y: 369, endPoint x: 298, endPoint y: 361, distance: 7.6
click at [298, 366] on select "Select Item... Eric Dursky" at bounding box center [604, 367] width 718 height 26
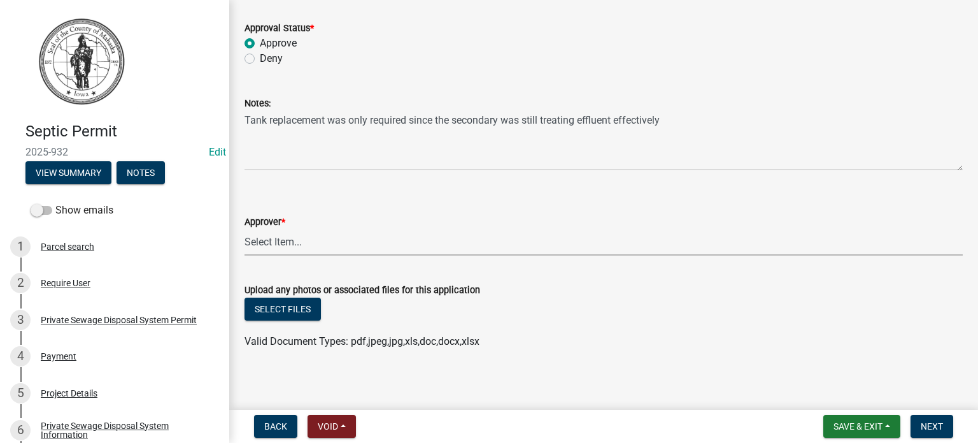
scroll to position [1847, 0]
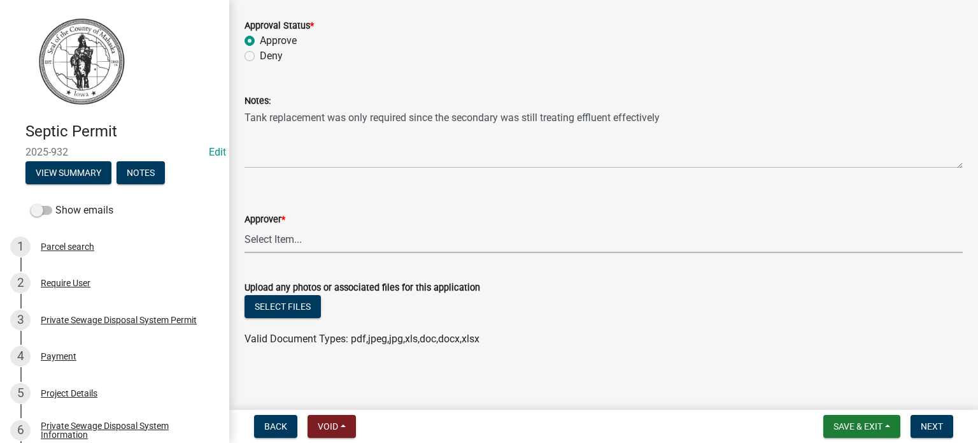
click at [285, 243] on select "Select Item... Eric Dursky" at bounding box center [604, 240] width 718 height 26
click at [245, 227] on select "Select Item... Eric Dursky" at bounding box center [604, 240] width 718 height 26
select select "722a36fd-d793-4c14-888f-94557f9cce2f"
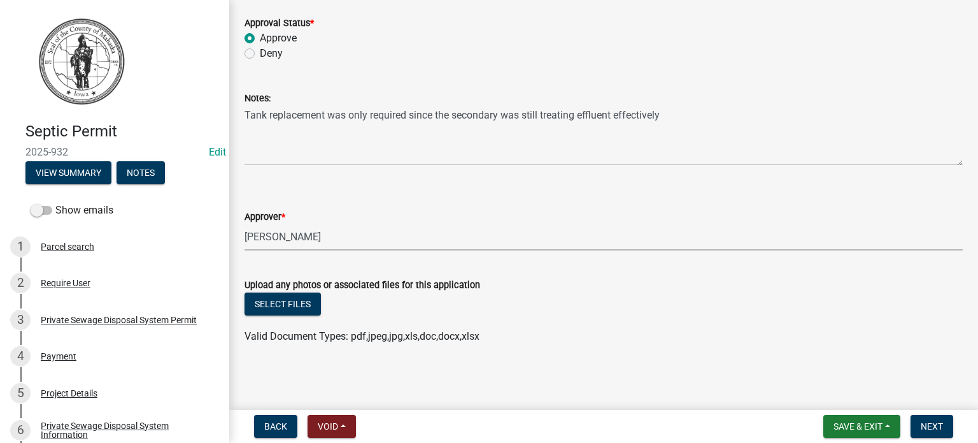
scroll to position [1850, 0]
click at [932, 427] on span "Next" at bounding box center [932, 426] width 22 height 10
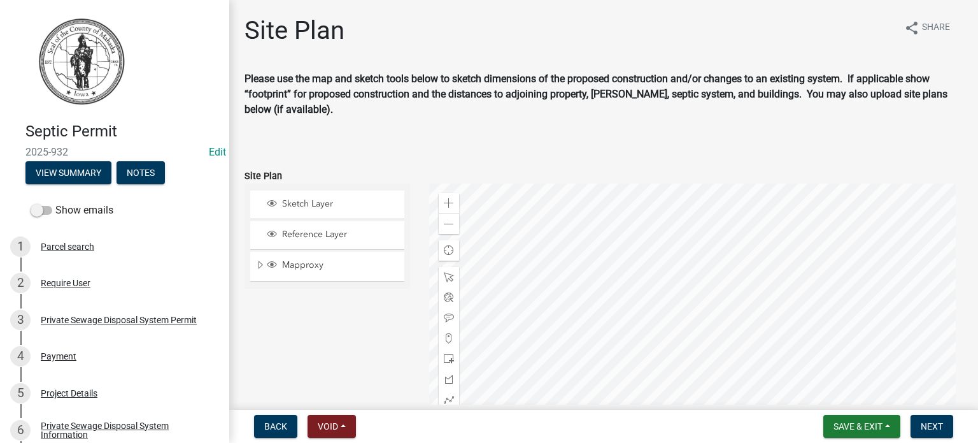
click at [592, 216] on div at bounding box center [696, 342] width 534 height 318
click at [446, 201] on span at bounding box center [449, 203] width 10 height 10
click at [644, 342] on div at bounding box center [696, 342] width 534 height 318
click at [668, 307] on div at bounding box center [696, 342] width 534 height 318
click at [613, 260] on div at bounding box center [696, 342] width 534 height 318
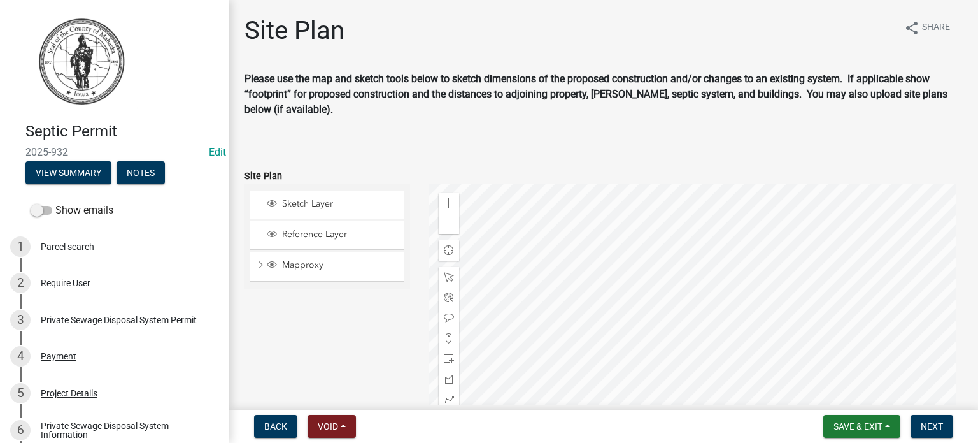
click at [622, 243] on div at bounding box center [696, 342] width 534 height 318
click at [448, 203] on span at bounding box center [449, 203] width 10 height 10
click at [597, 360] on div at bounding box center [696, 342] width 534 height 318
click at [445, 355] on span at bounding box center [449, 358] width 10 height 10
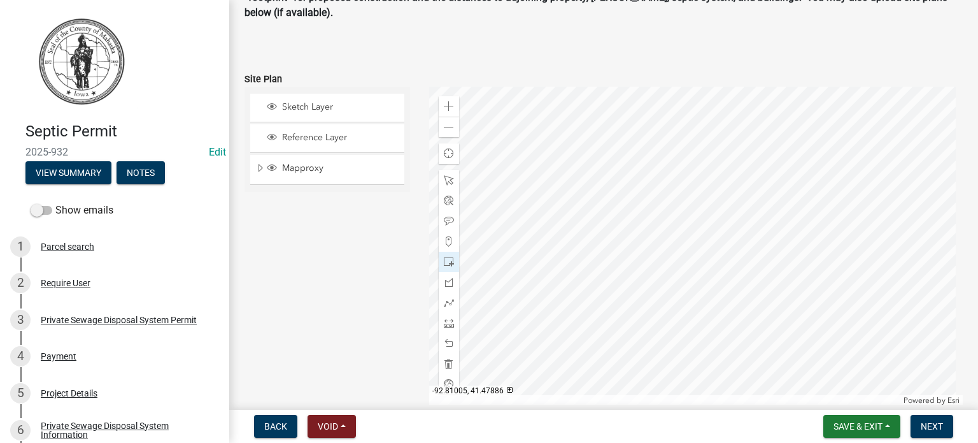
click at [599, 173] on div at bounding box center [696, 246] width 534 height 318
click at [444, 301] on span at bounding box center [449, 302] width 10 height 10
click at [611, 171] on div at bounding box center [696, 246] width 534 height 318
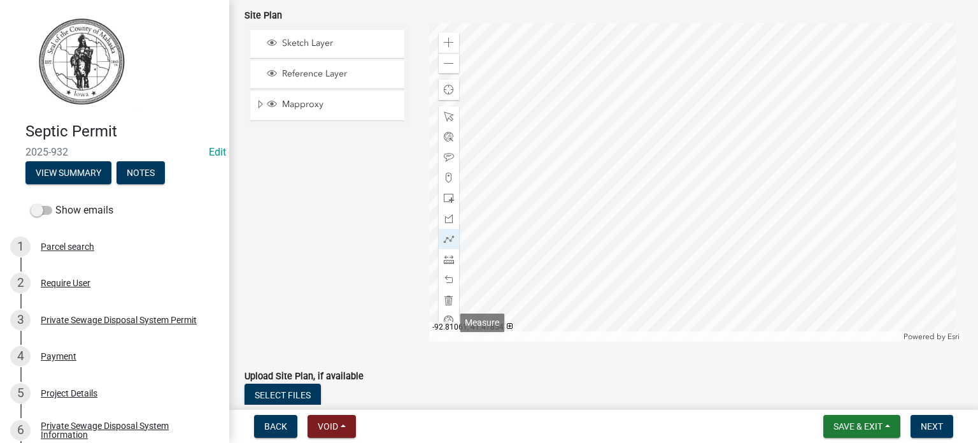
scroll to position [224, 0]
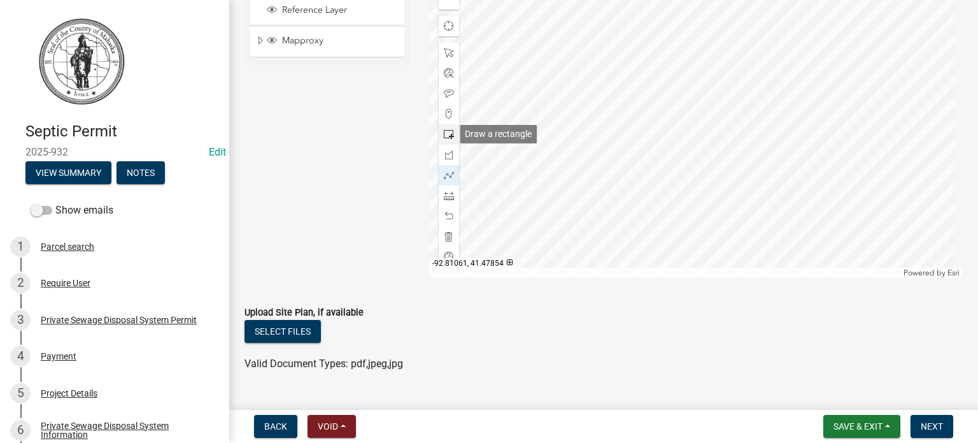
click at [444, 132] on span at bounding box center [449, 134] width 10 height 10
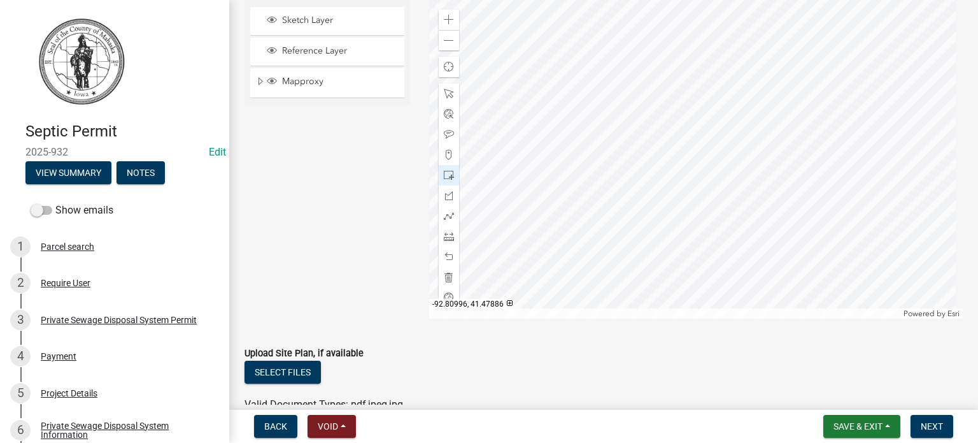
click at [620, 87] on div at bounding box center [696, 159] width 534 height 318
click at [446, 213] on span at bounding box center [449, 216] width 10 height 10
click at [606, 99] on div at bounding box center [696, 159] width 534 height 318
click at [684, 99] on div at bounding box center [696, 159] width 534 height 318
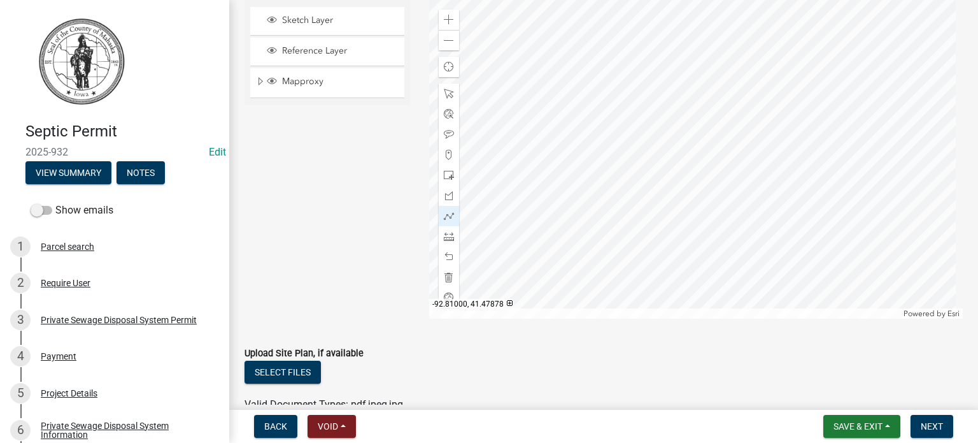
click at [611, 113] on div at bounding box center [696, 159] width 534 height 318
click at [608, 110] on div at bounding box center [696, 159] width 534 height 318
click at [682, 108] on div at bounding box center [696, 159] width 534 height 318
click at [610, 122] on div at bounding box center [696, 159] width 534 height 318
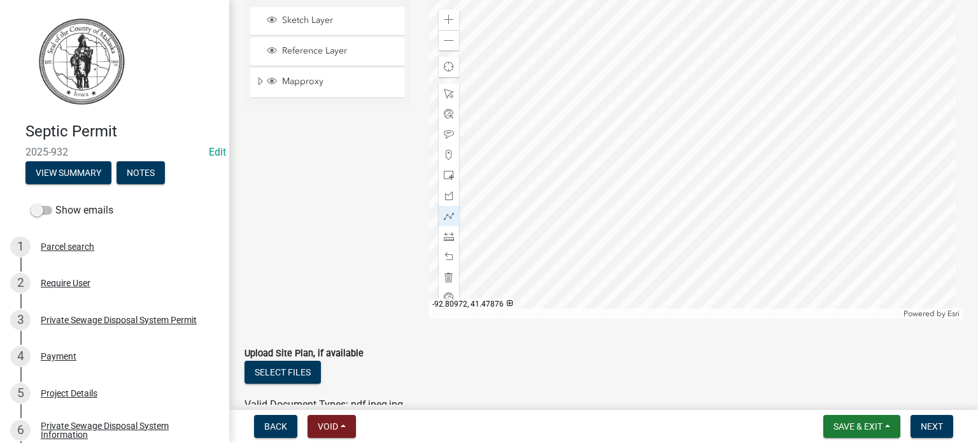
click at [682, 120] on div at bounding box center [696, 159] width 534 height 318
click at [925, 423] on span "Next" at bounding box center [932, 426] width 22 height 10
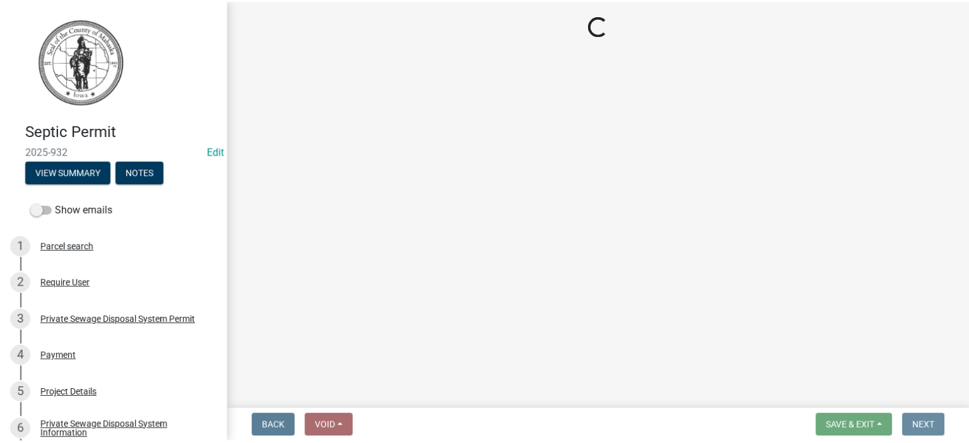
scroll to position [0, 0]
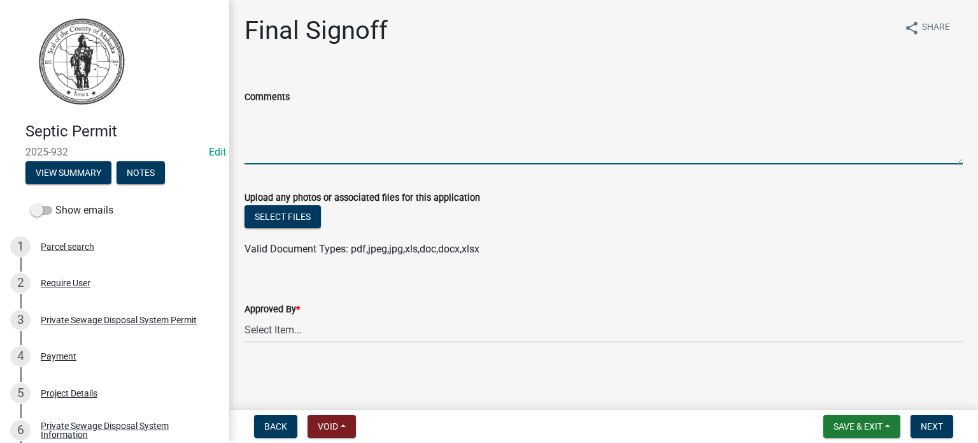
click at [297, 139] on textarea "Comments" at bounding box center [604, 134] width 718 height 60
click at [300, 330] on select "Select Item... Eric Dursky" at bounding box center [604, 330] width 718 height 26
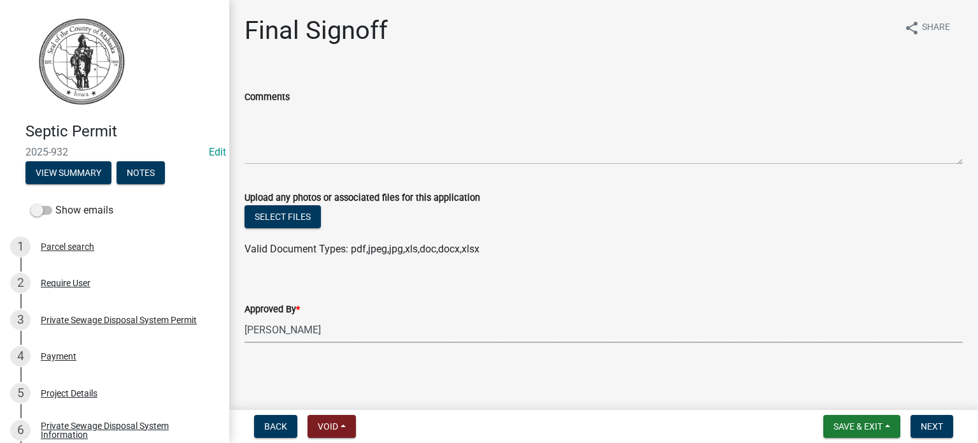
click at [245, 317] on select "Select Item... Eric Dursky" at bounding box center [604, 330] width 718 height 26
select select "c324bba7-ccb5-4e2e-998b-0b0f6e8b7551"
click at [929, 429] on span "Next" at bounding box center [932, 426] width 22 height 10
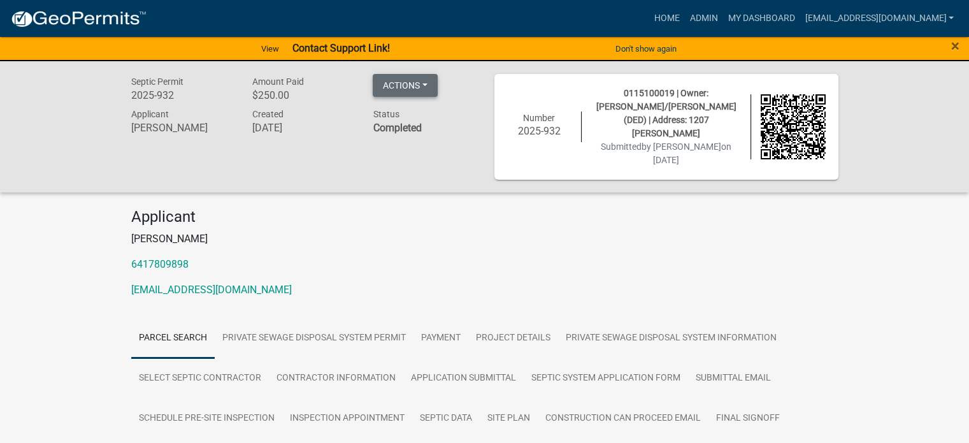
click at [423, 83] on button "Actions" at bounding box center [405, 85] width 65 height 23
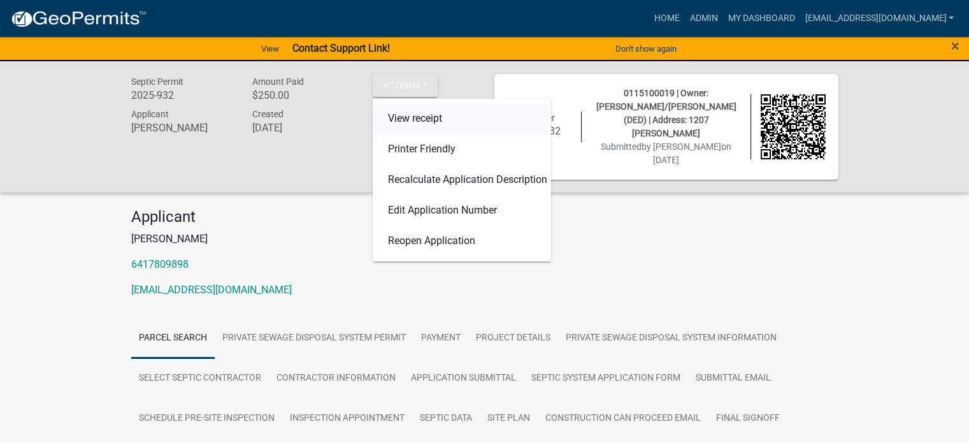
click at [427, 118] on link "View receipt" at bounding box center [462, 118] width 178 height 31
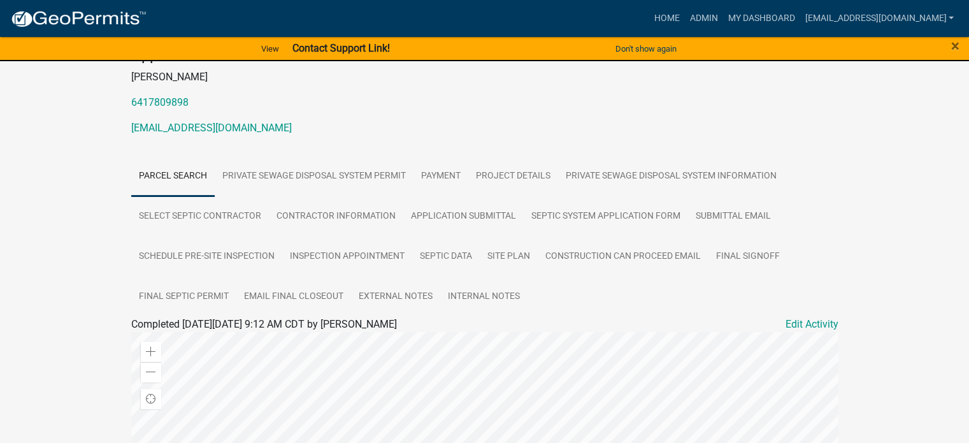
scroll to position [191, 0]
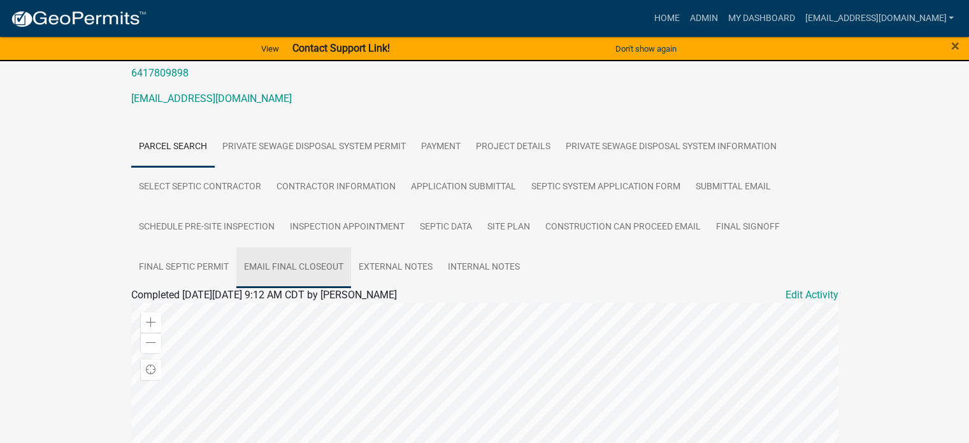
click at [280, 252] on link "Email Final Closeout" at bounding box center [293, 267] width 115 height 41
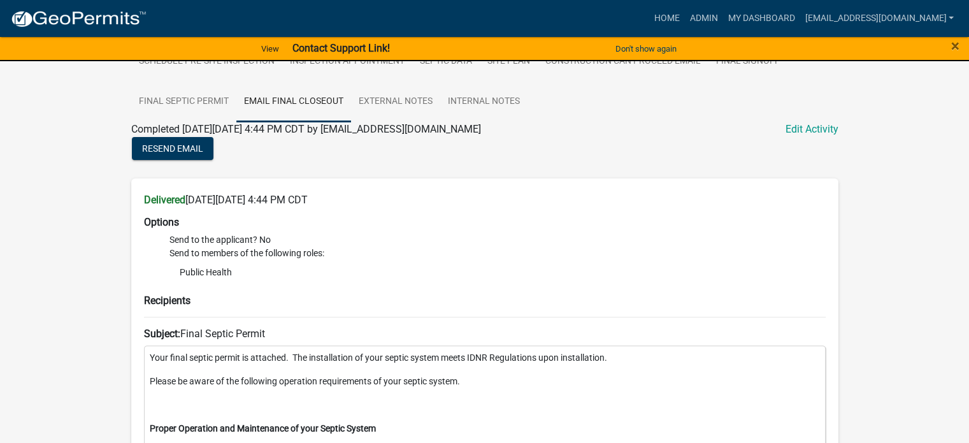
scroll to position [318, 0]
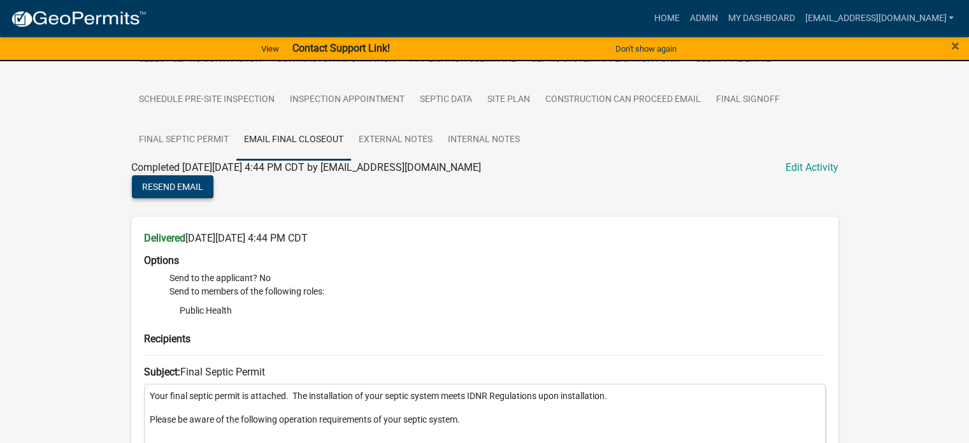
click at [183, 181] on span "Resend Email" at bounding box center [172, 186] width 61 height 10
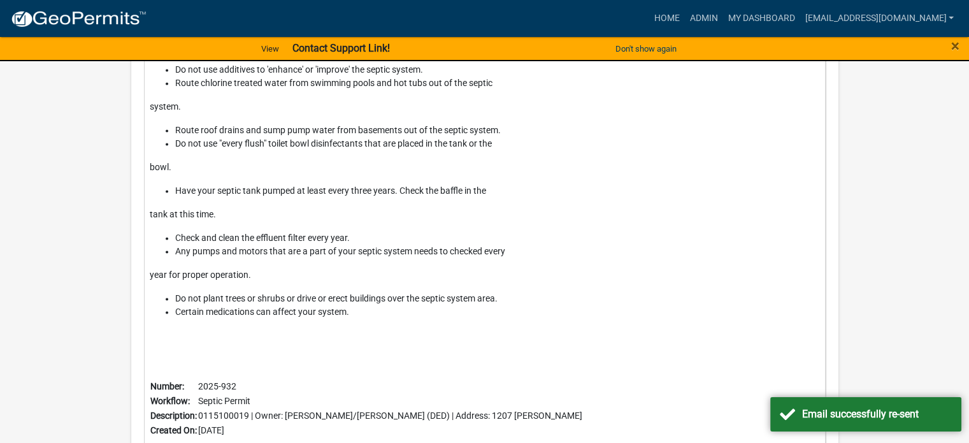
scroll to position [1972, 0]
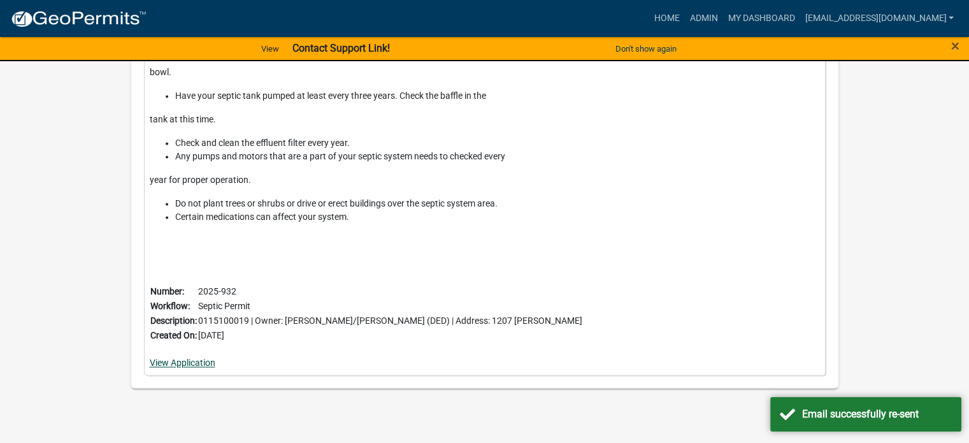
click at [163, 357] on link "View Application" at bounding box center [183, 362] width 66 height 10
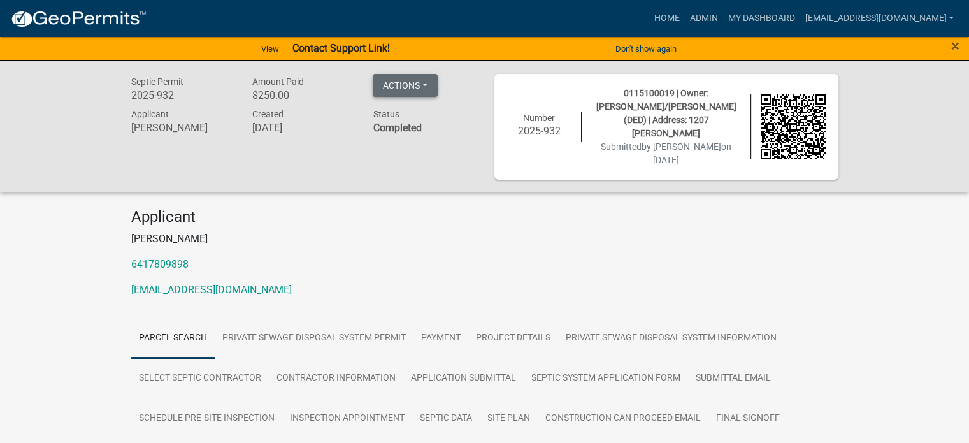
click at [427, 84] on button "Actions" at bounding box center [405, 85] width 65 height 23
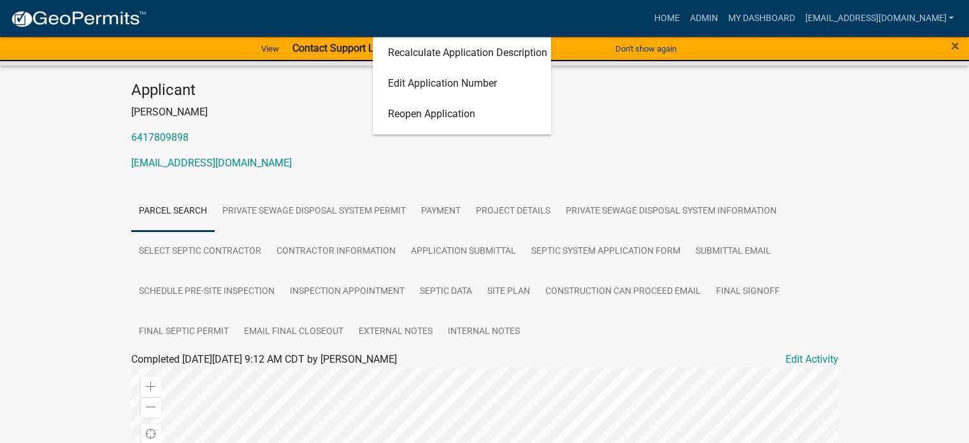
scroll to position [127, 0]
click at [198, 315] on link "Final Septic Permit" at bounding box center [183, 331] width 105 height 41
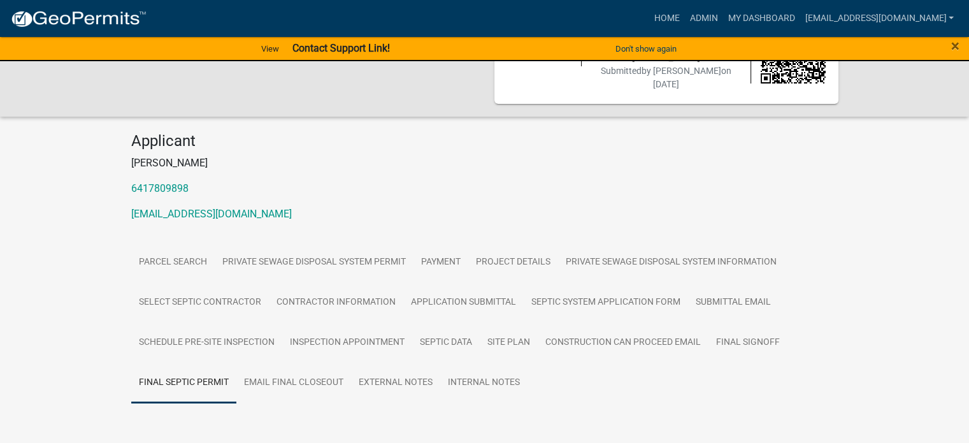
scroll to position [91, 0]
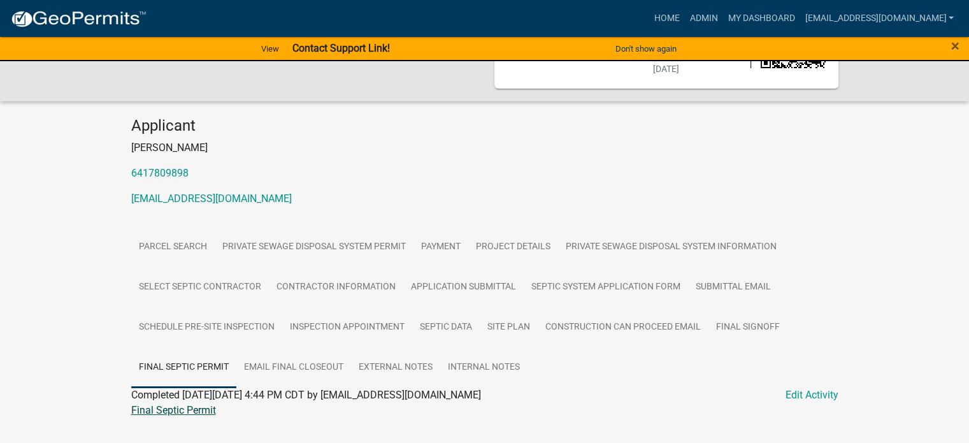
click at [138, 404] on link "Final Septic Permit" at bounding box center [173, 410] width 85 height 12
click at [190, 192] on link "[EMAIL_ADDRESS][DOMAIN_NAME]" at bounding box center [211, 198] width 161 height 12
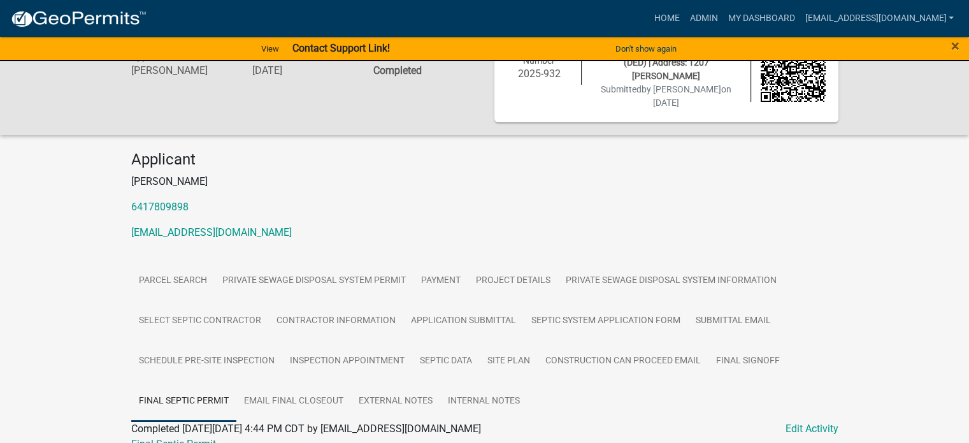
scroll to position [106, 0]
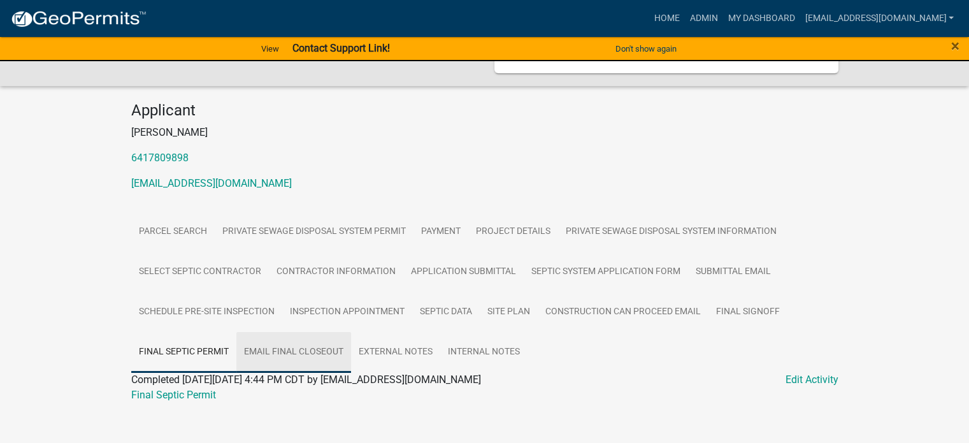
click at [275, 338] on link "Email Final Closeout" at bounding box center [293, 352] width 115 height 41
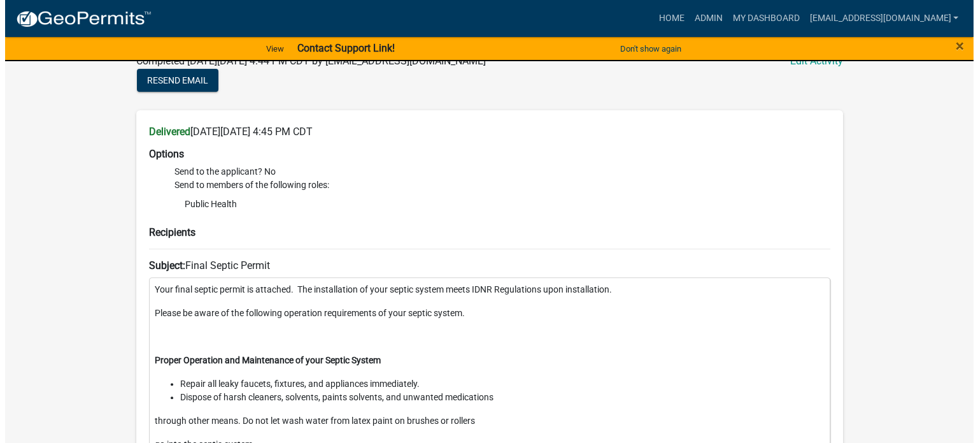
scroll to position [234, 0]
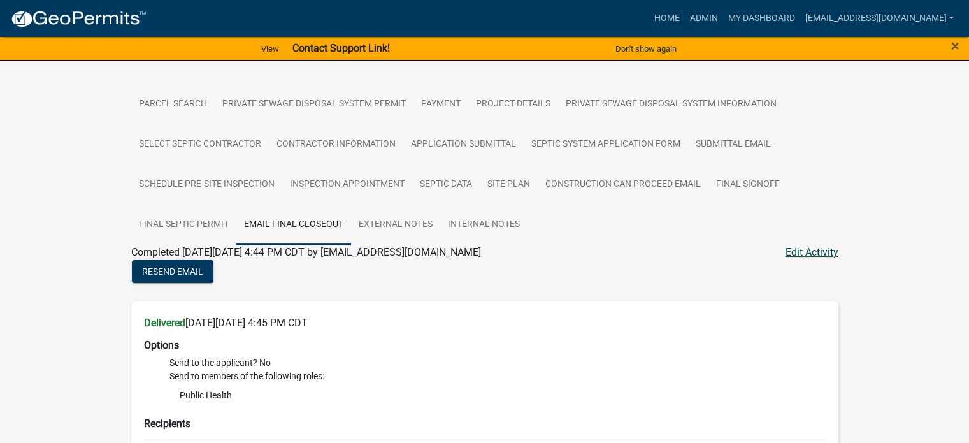
click at [819, 245] on link "Edit Activity" at bounding box center [811, 252] width 53 height 15
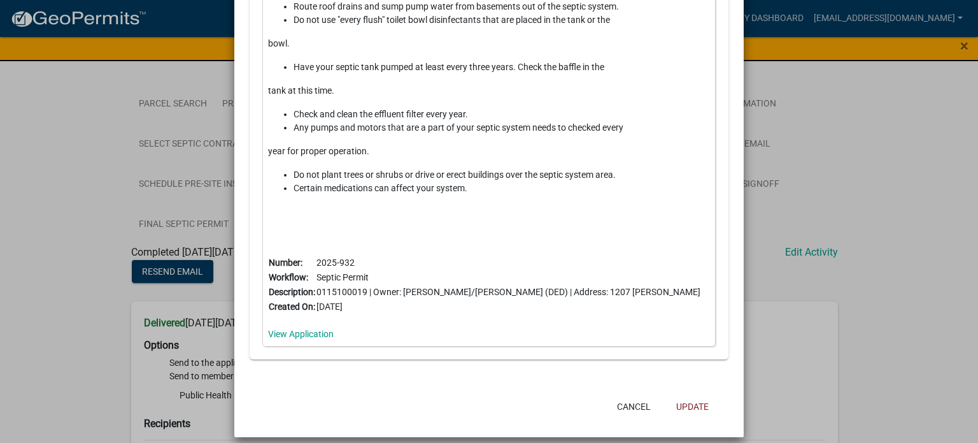
scroll to position [1614, 0]
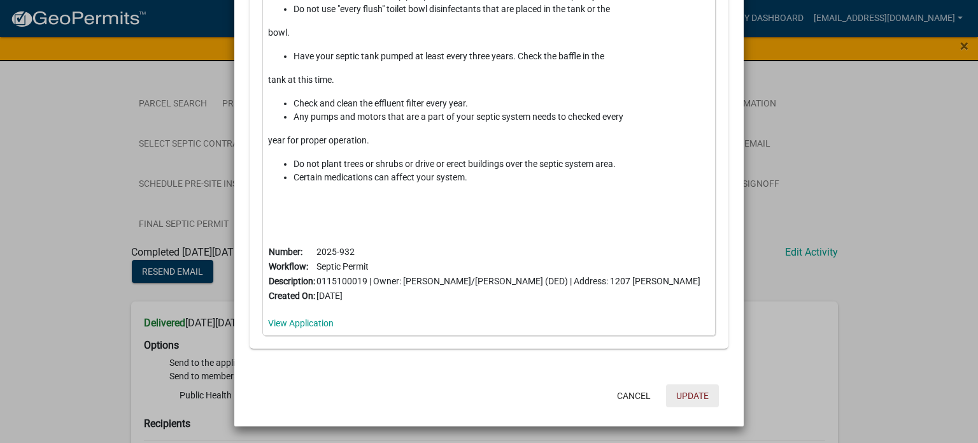
click at [692, 394] on button "Update" at bounding box center [692, 395] width 53 height 23
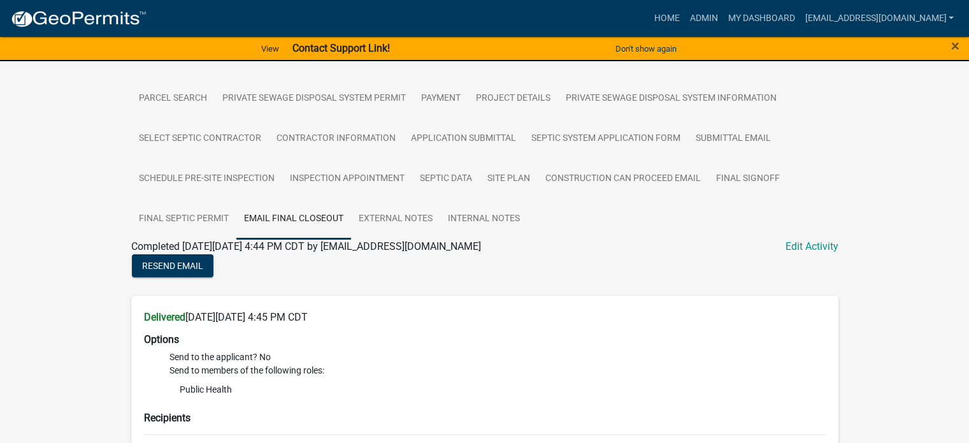
scroll to position [234, 0]
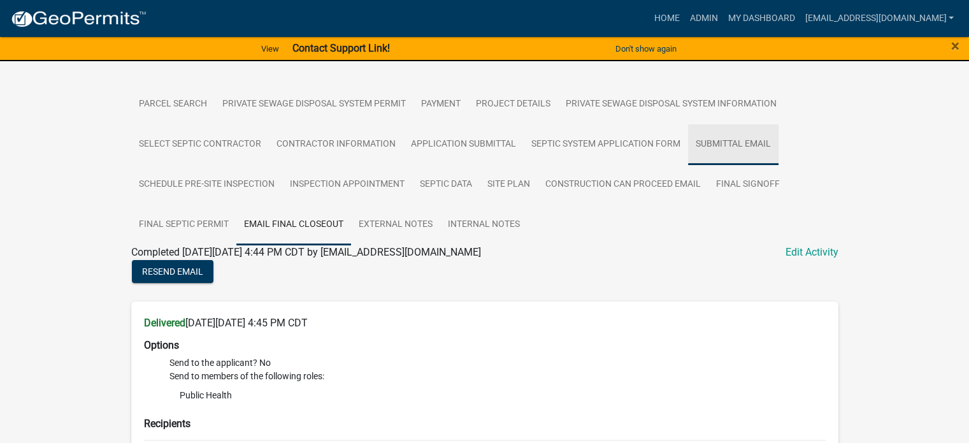
click at [713, 132] on link "Submittal Email" at bounding box center [733, 144] width 90 height 41
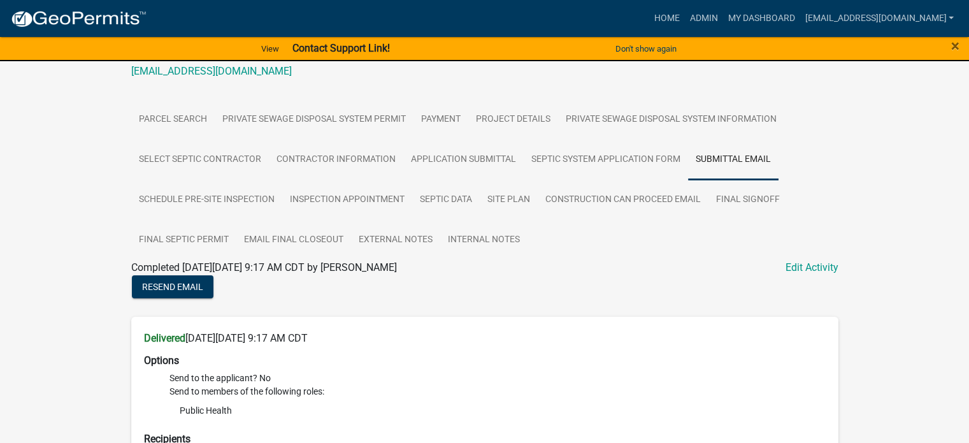
scroll to position [240, 0]
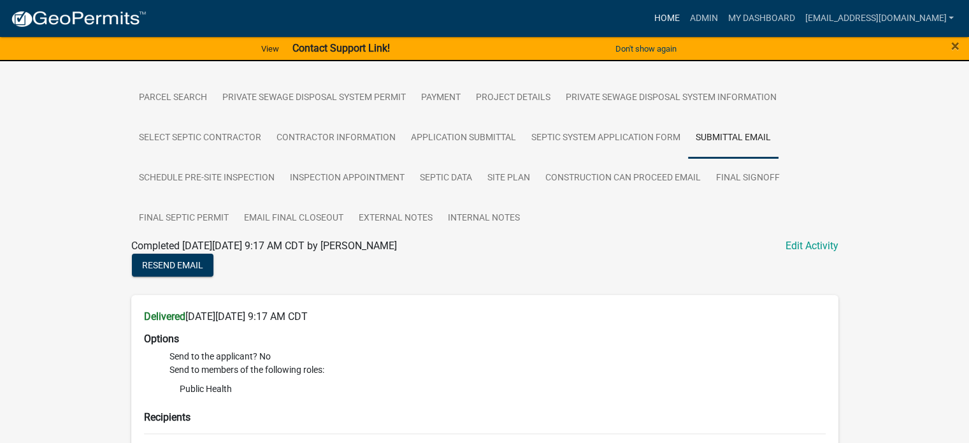
click at [648, 18] on link "Home" at bounding box center [666, 18] width 36 height 24
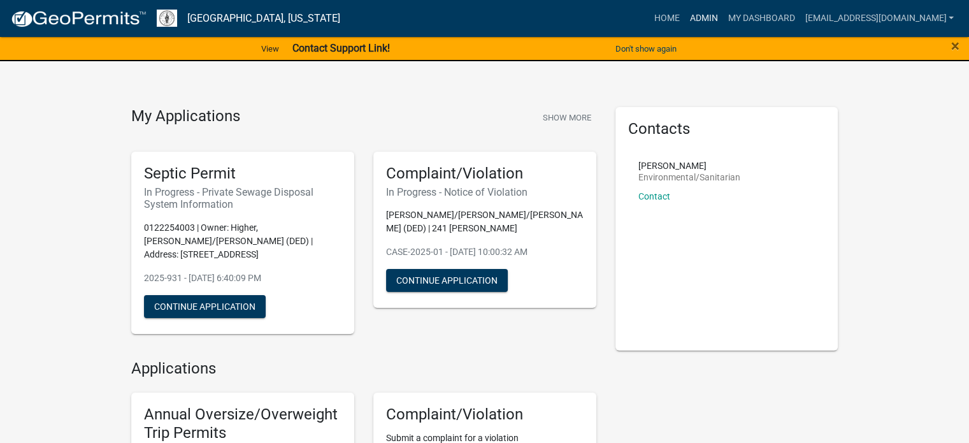
click at [684, 20] on link "Admin" at bounding box center [703, 18] width 38 height 24
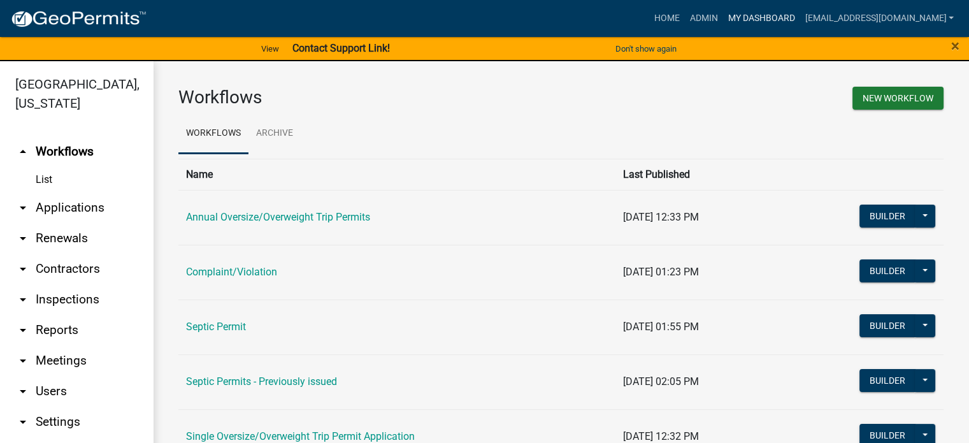
click at [731, 16] on link "My Dashboard" at bounding box center [760, 18] width 77 height 24
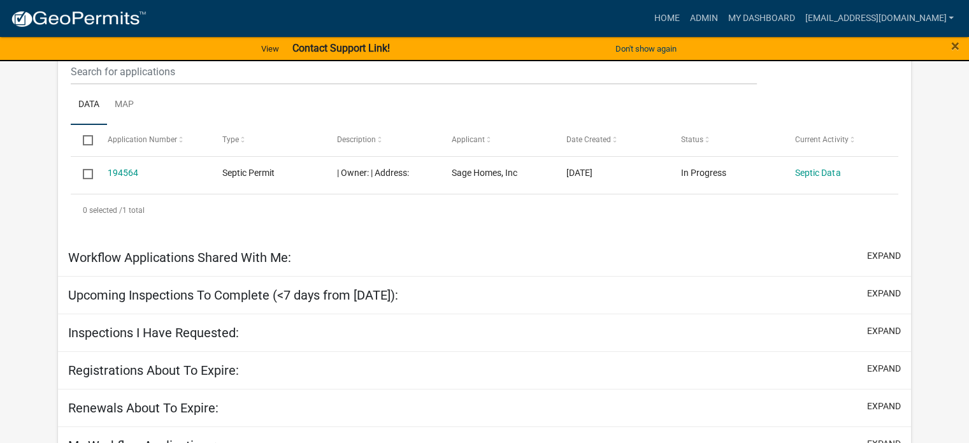
select select "3: 100"
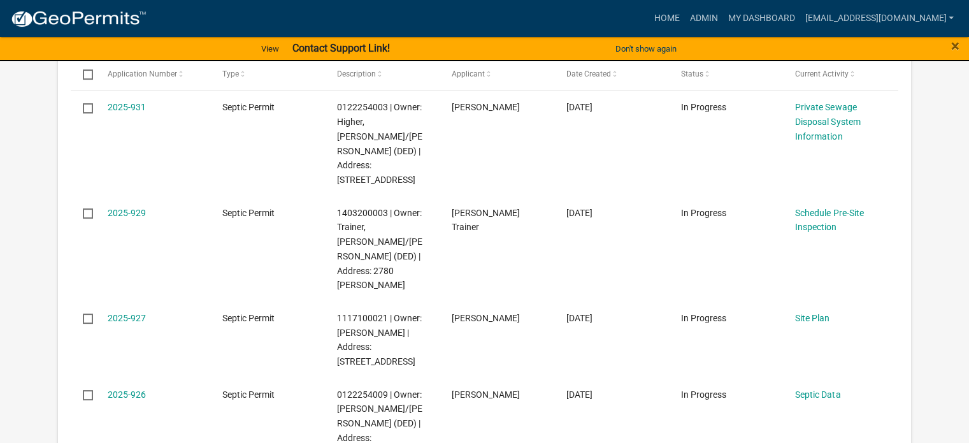
scroll to position [191, 0]
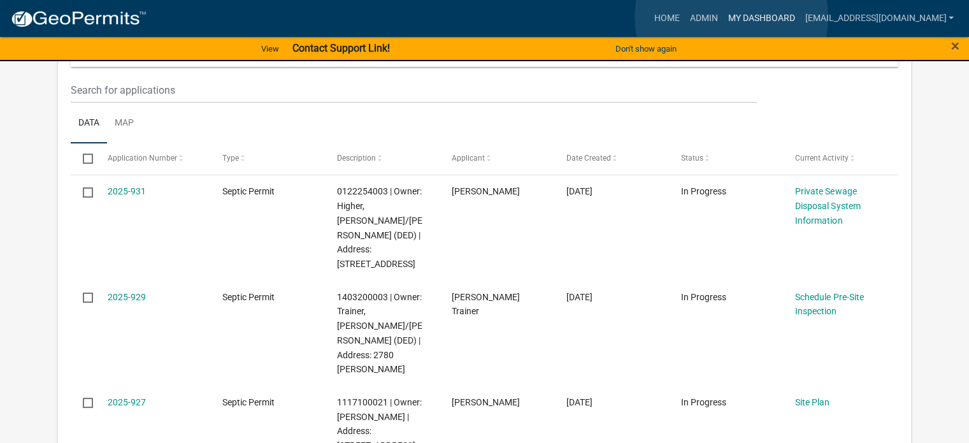
click at [731, 17] on link "My Dashboard" at bounding box center [760, 18] width 77 height 24
click at [725, 20] on link "My Dashboard" at bounding box center [760, 18] width 77 height 24
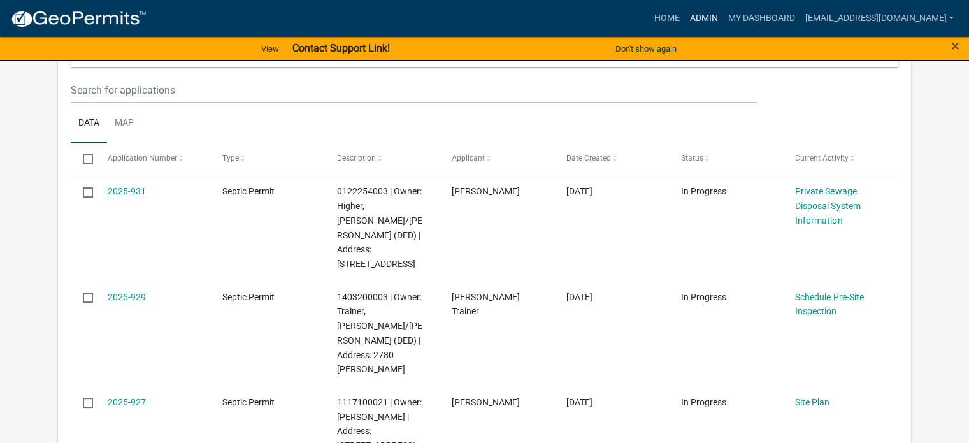
click at [684, 18] on link "Admin" at bounding box center [703, 18] width 38 height 24
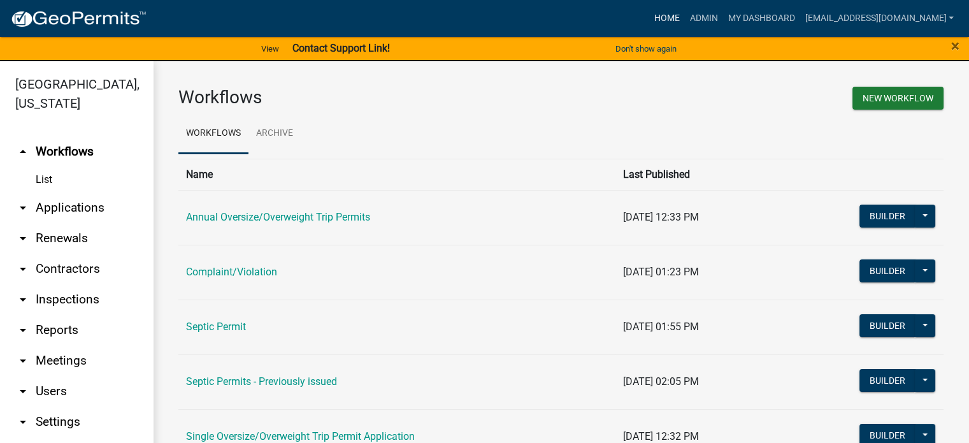
click at [648, 18] on link "Home" at bounding box center [666, 18] width 36 height 24
